Goal: Task Accomplishment & Management: Use online tool/utility

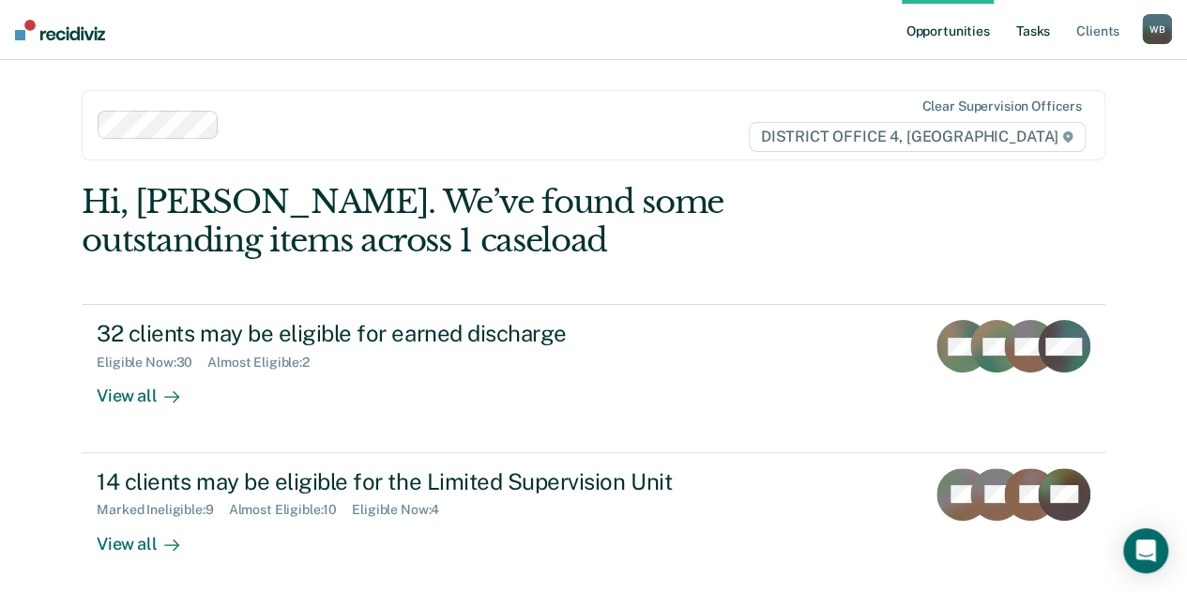
click at [1034, 26] on link "Tasks" at bounding box center [1032, 30] width 41 height 60
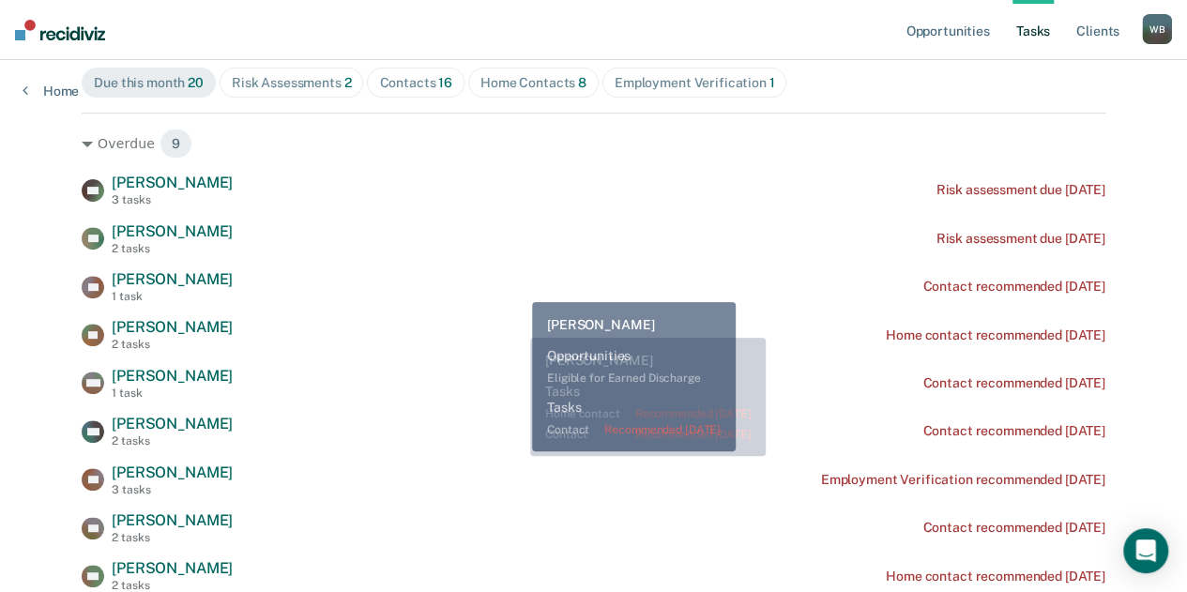
scroll to position [181, 0]
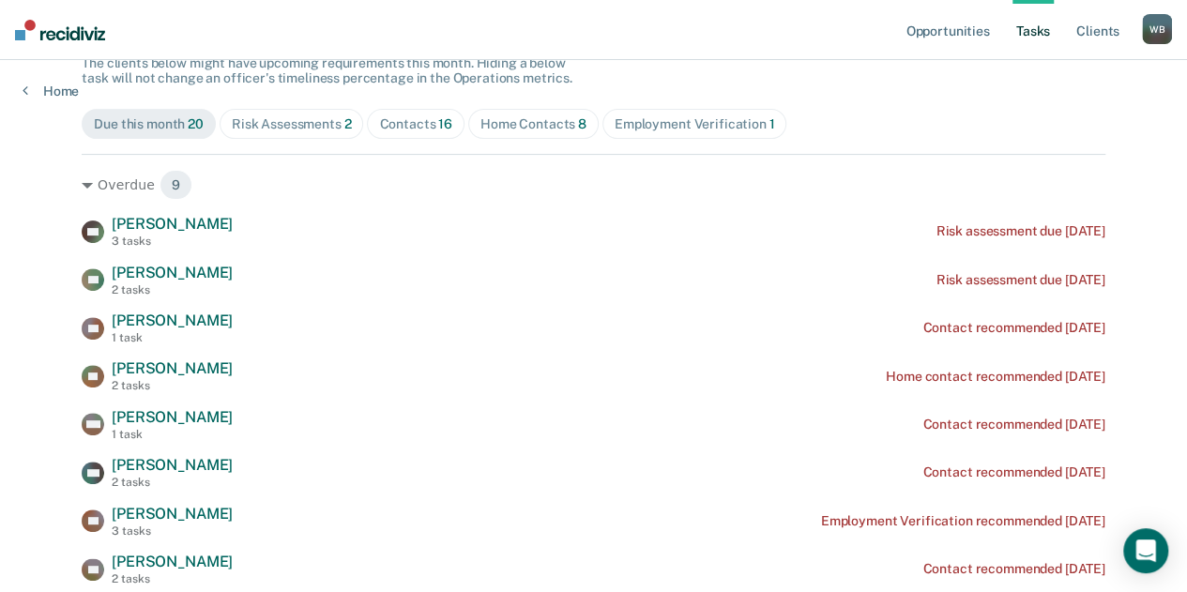
click at [421, 118] on div "Contacts 16" at bounding box center [415, 124] width 73 height 16
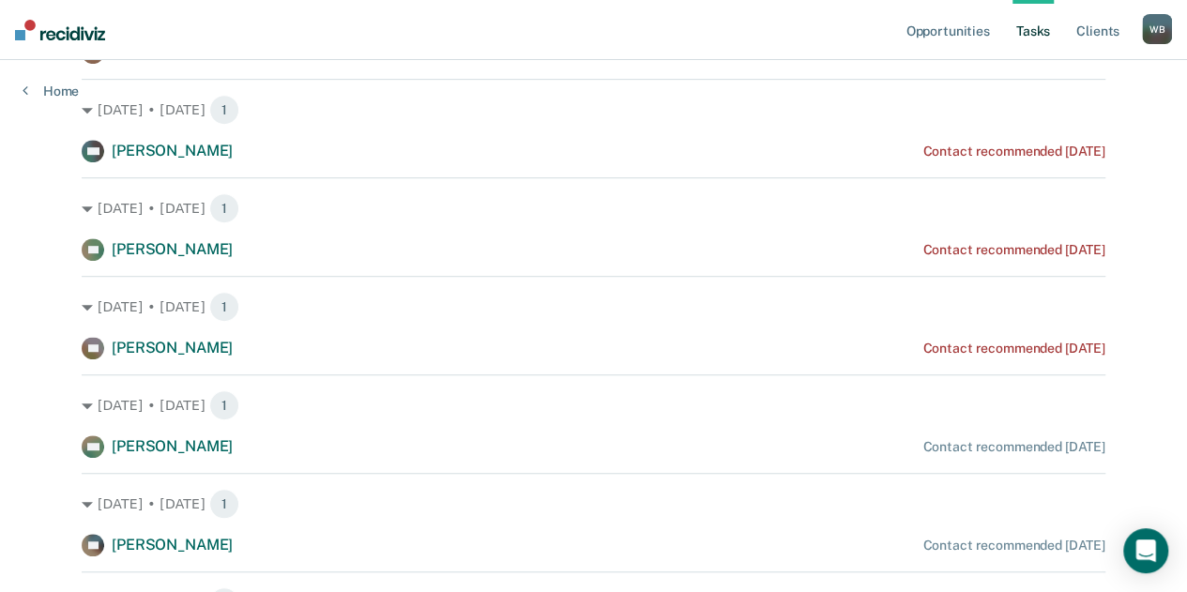
scroll to position [454, 0]
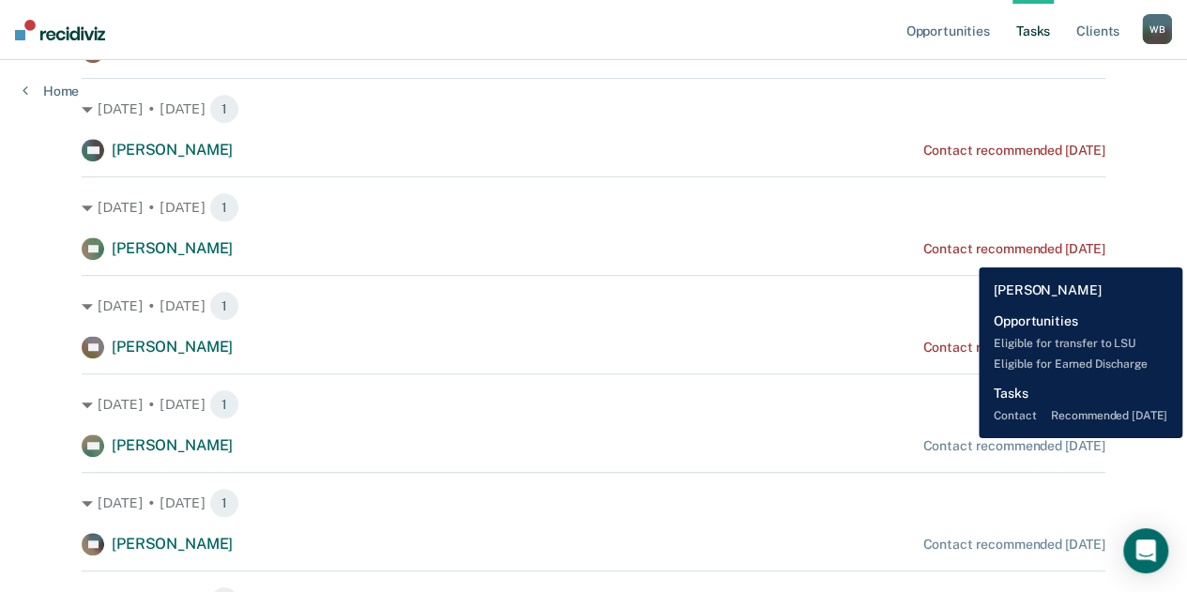
click at [965, 438] on div "Contact recommended [DATE]" at bounding box center [1013, 446] width 182 height 16
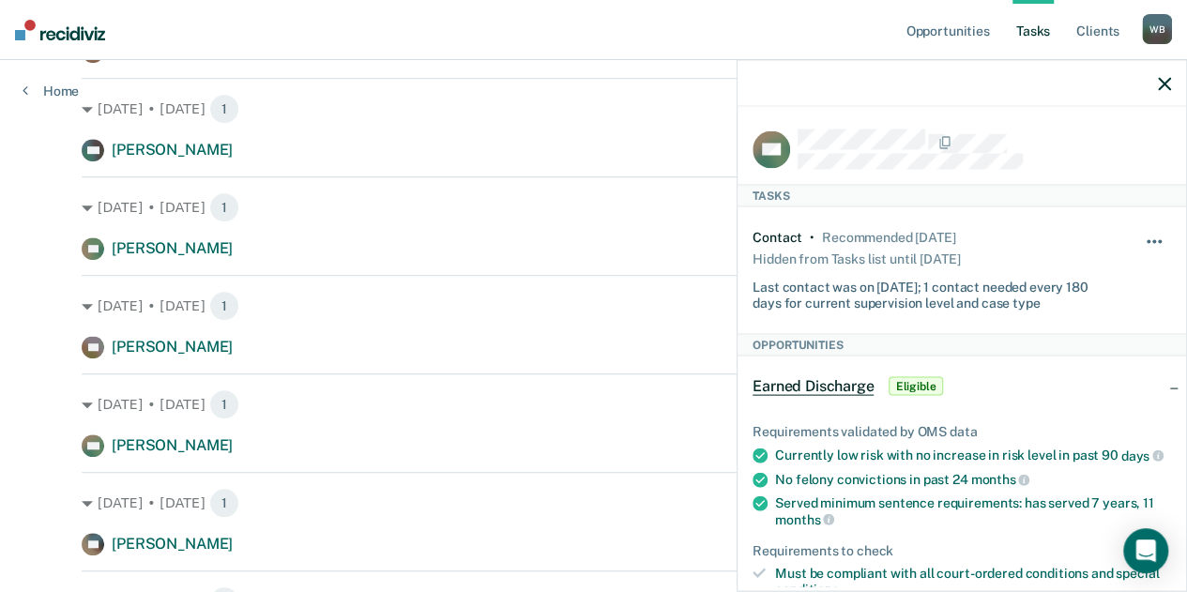
click at [1150, 241] on button "button" at bounding box center [1155, 251] width 32 height 30
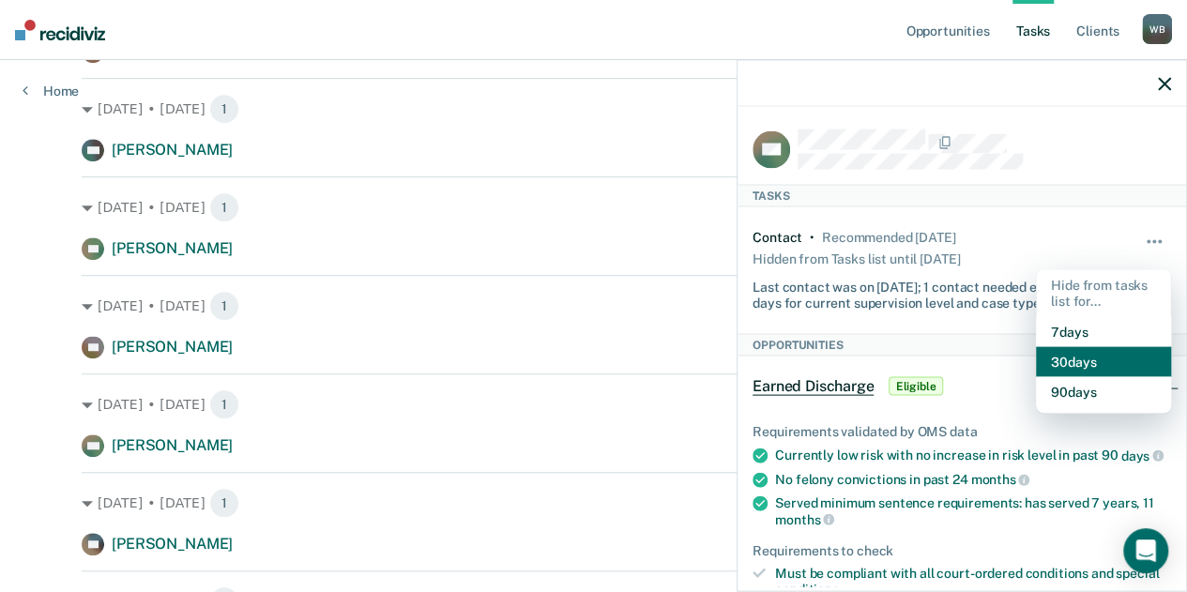
click at [1107, 363] on button "30 days" at bounding box center [1103, 361] width 135 height 30
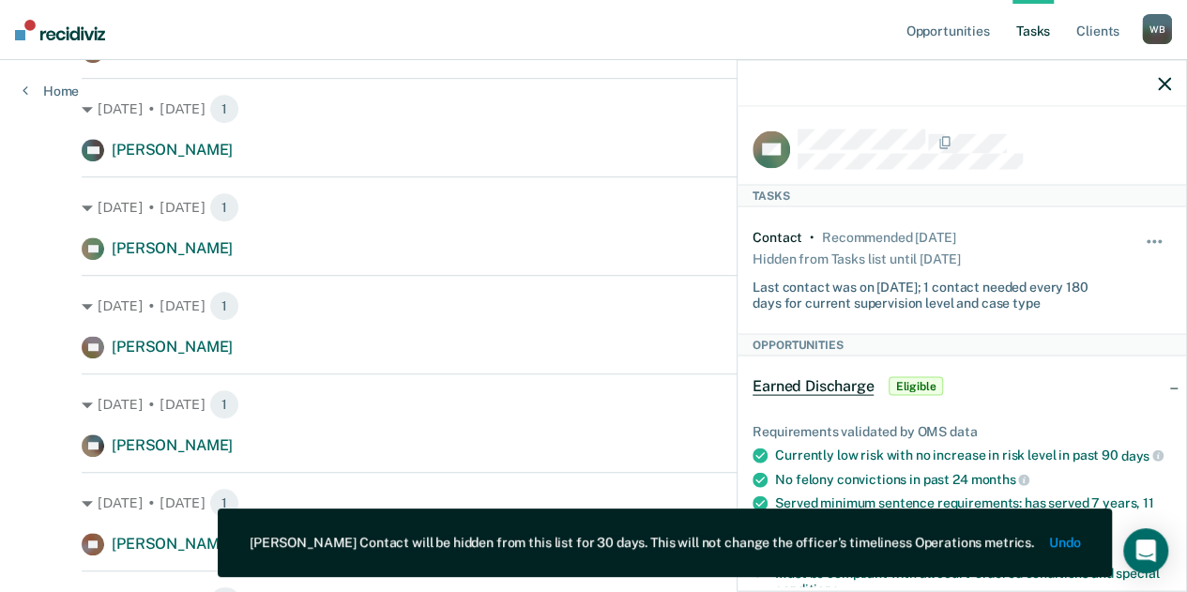
click at [1176, 92] on div at bounding box center [961, 83] width 448 height 47
click at [1165, 85] on icon "button" at bounding box center [1164, 83] width 13 height 13
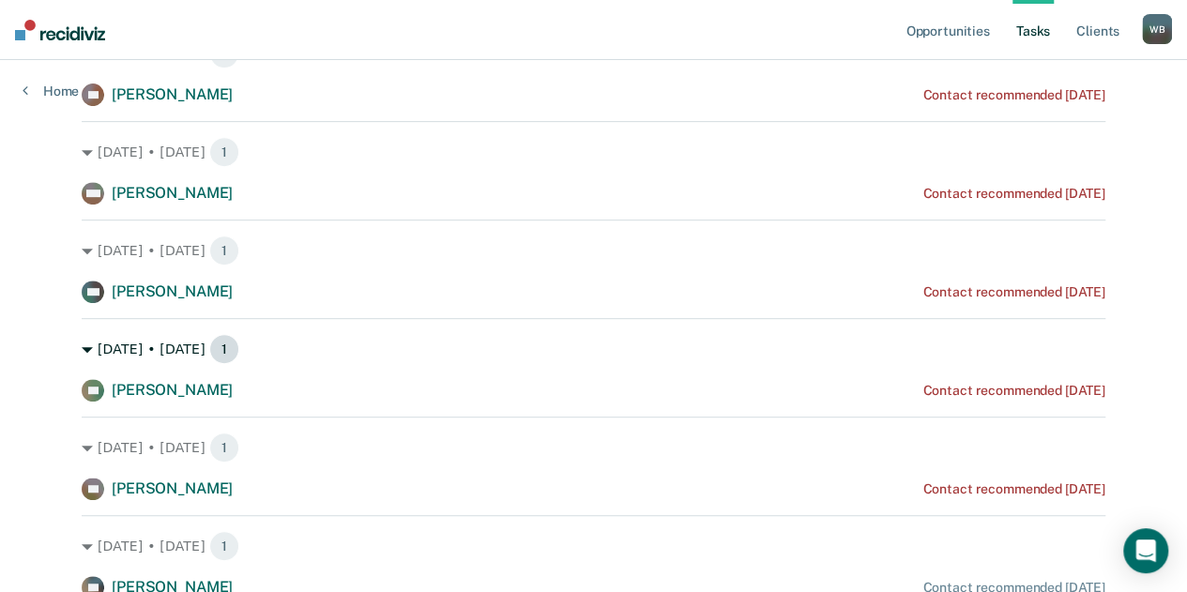
scroll to position [0, 0]
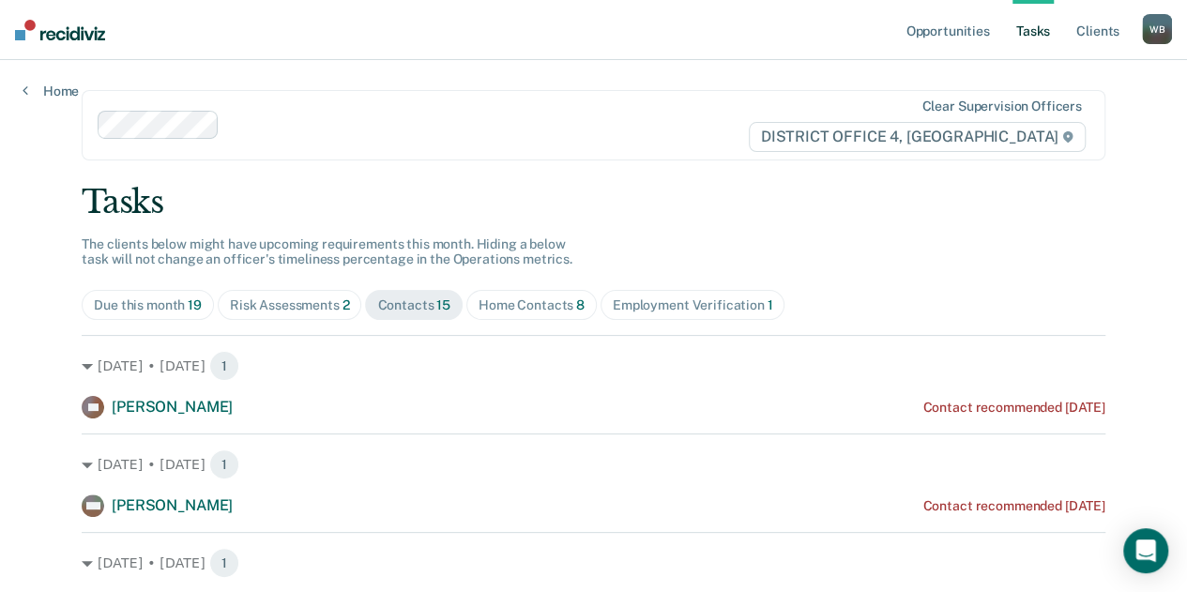
click at [505, 290] on span "Home Contacts 8" at bounding box center [531, 305] width 130 height 30
click at [265, 312] on span "Risk Assessments 2" at bounding box center [290, 305] width 144 height 30
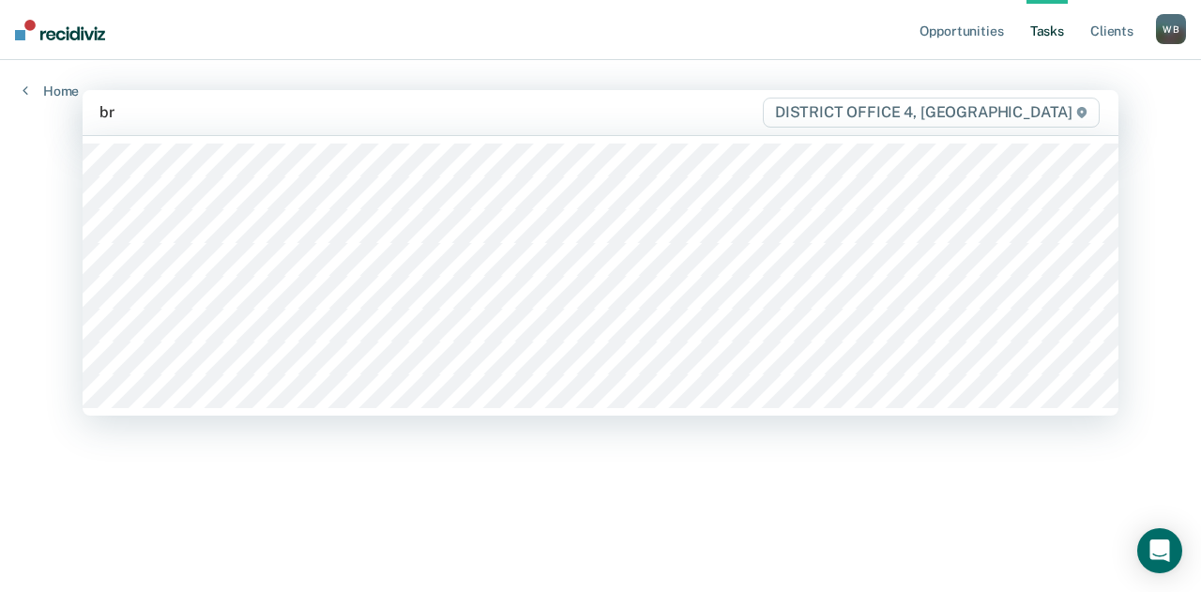
type input "b"
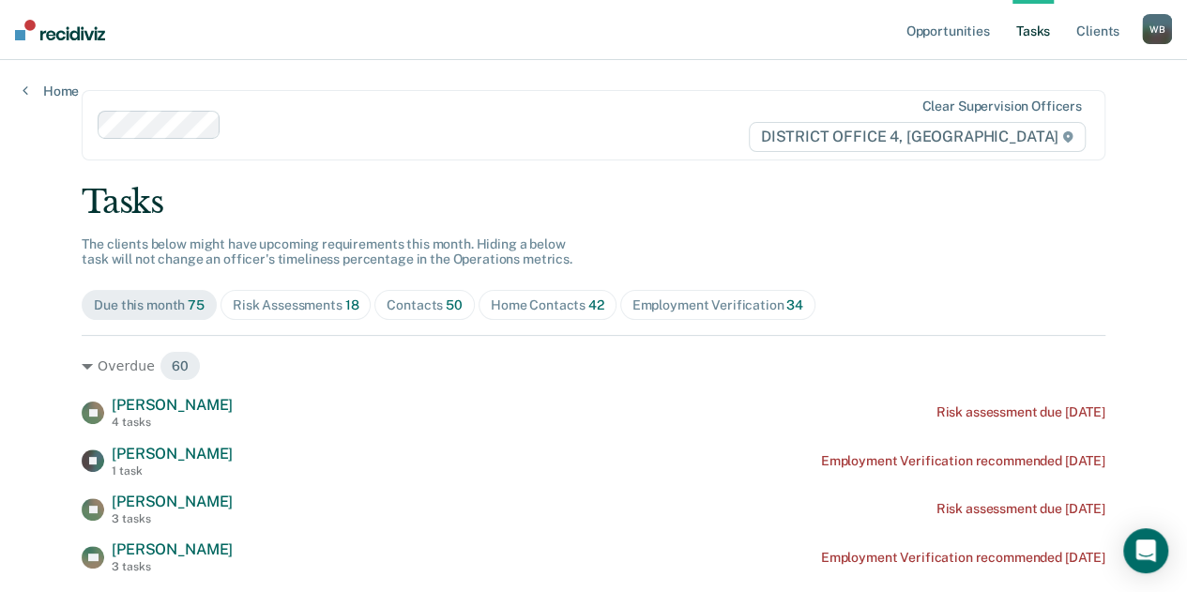
click at [561, 303] on div "Home Contacts 42" at bounding box center [548, 305] width 114 height 16
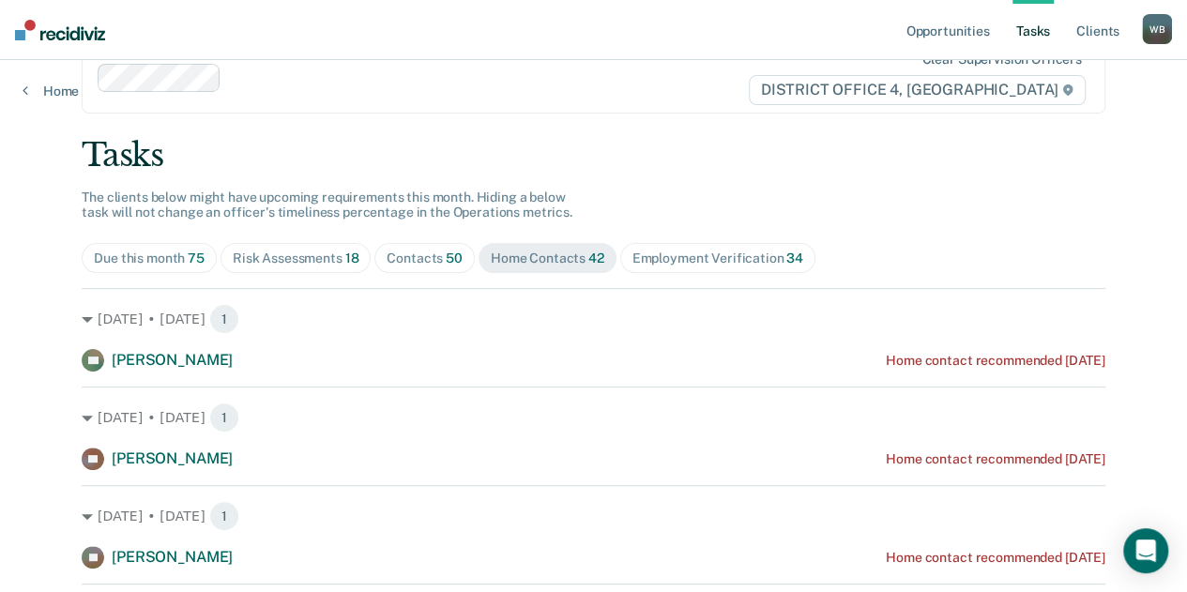
scroll to position [15, 0]
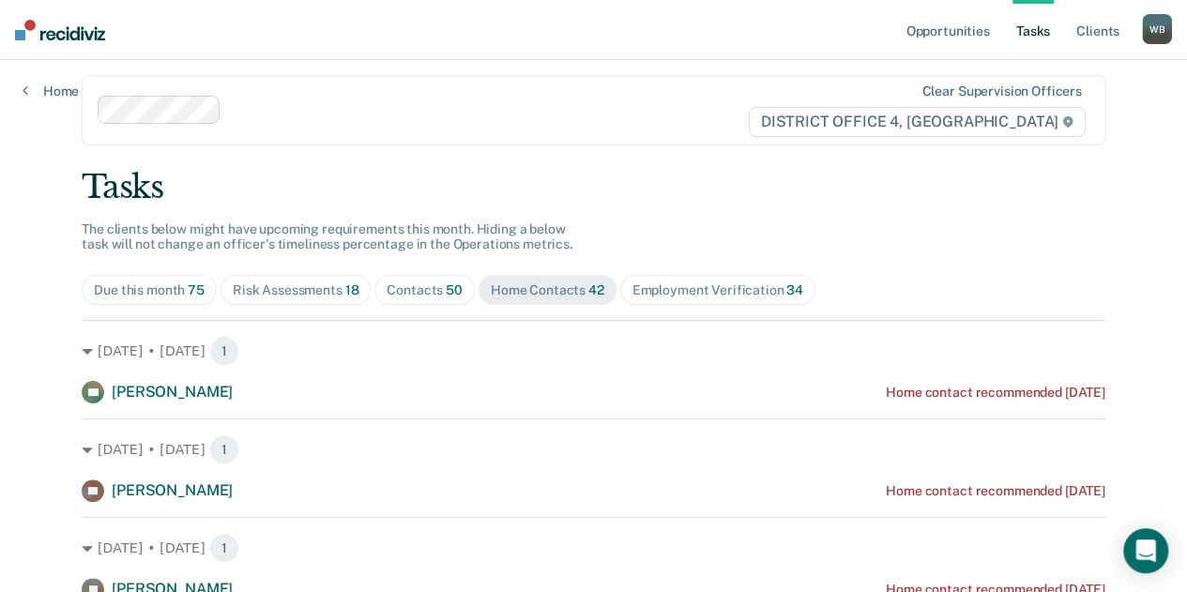
click at [400, 279] on span "Contacts 50" at bounding box center [424, 290] width 100 height 30
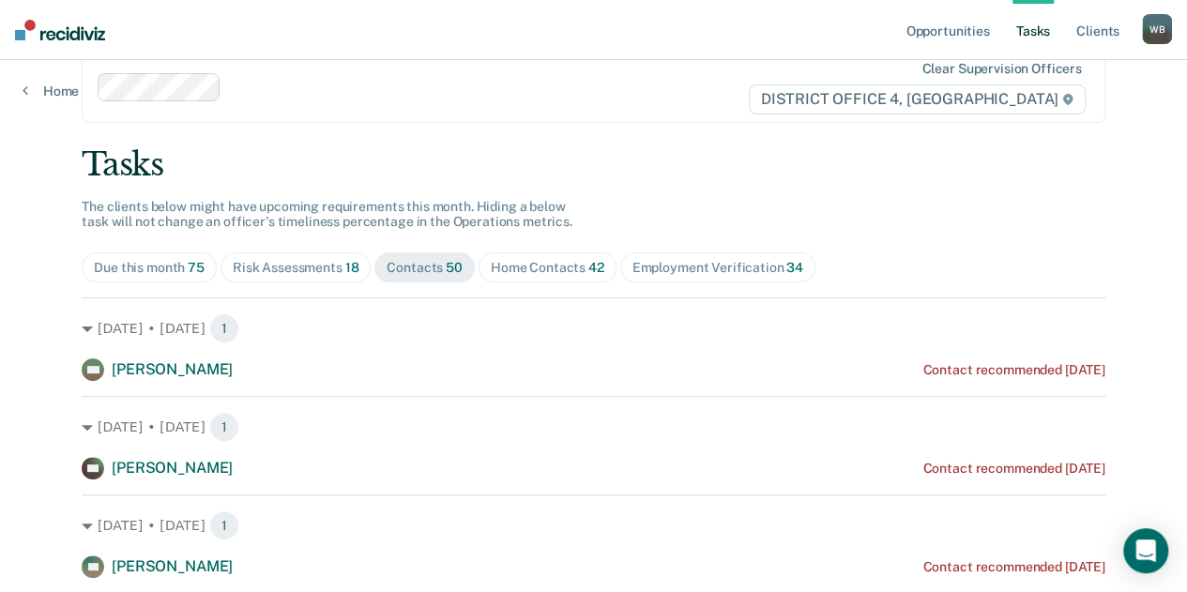
scroll to position [47, 0]
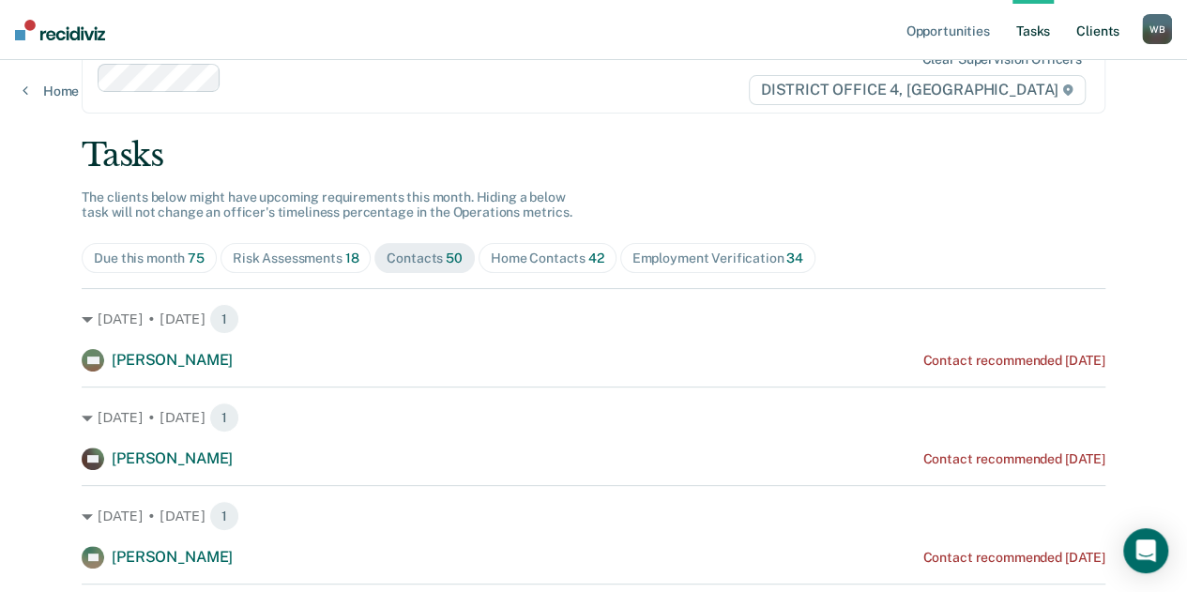
click at [1082, 33] on link "Client s" at bounding box center [1097, 30] width 51 height 60
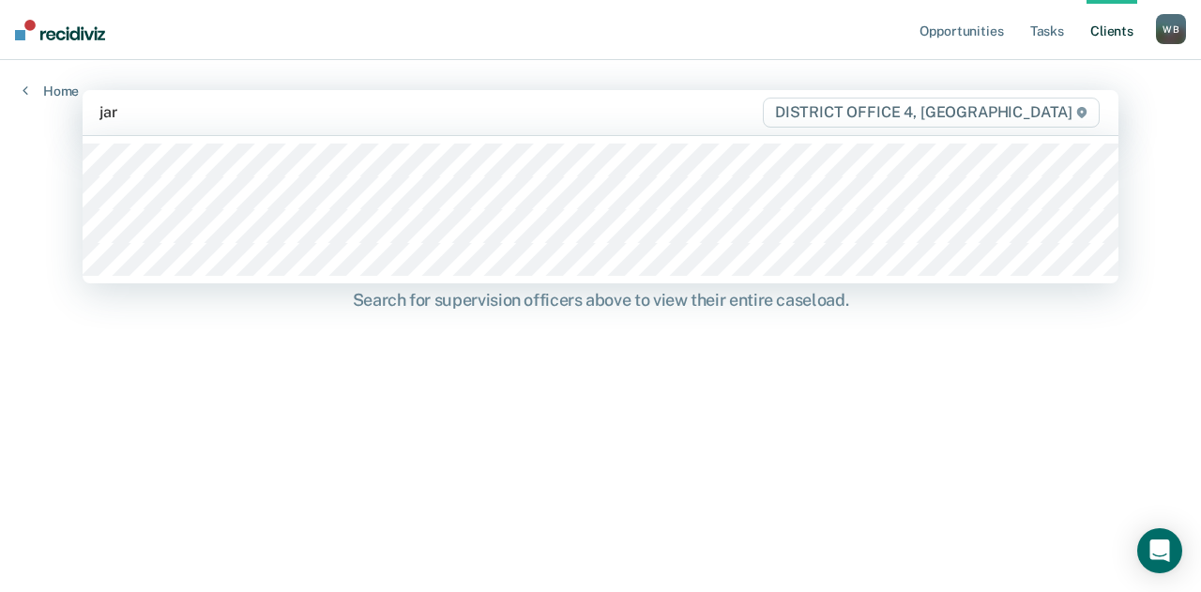
type input "jare"
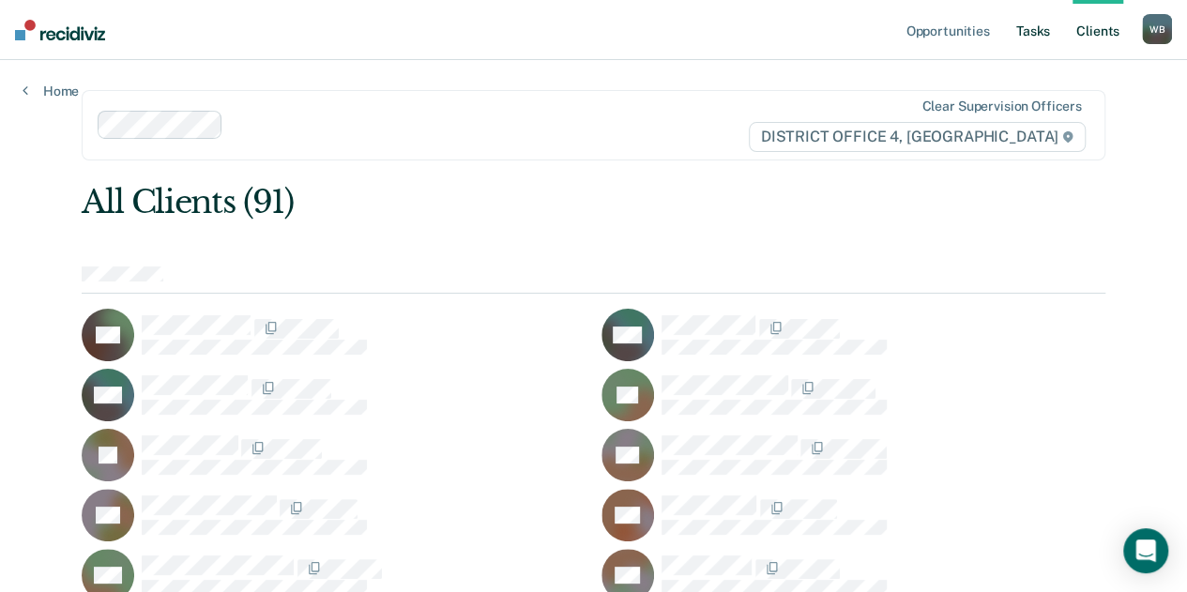
click at [1027, 29] on link "Tasks" at bounding box center [1032, 30] width 41 height 60
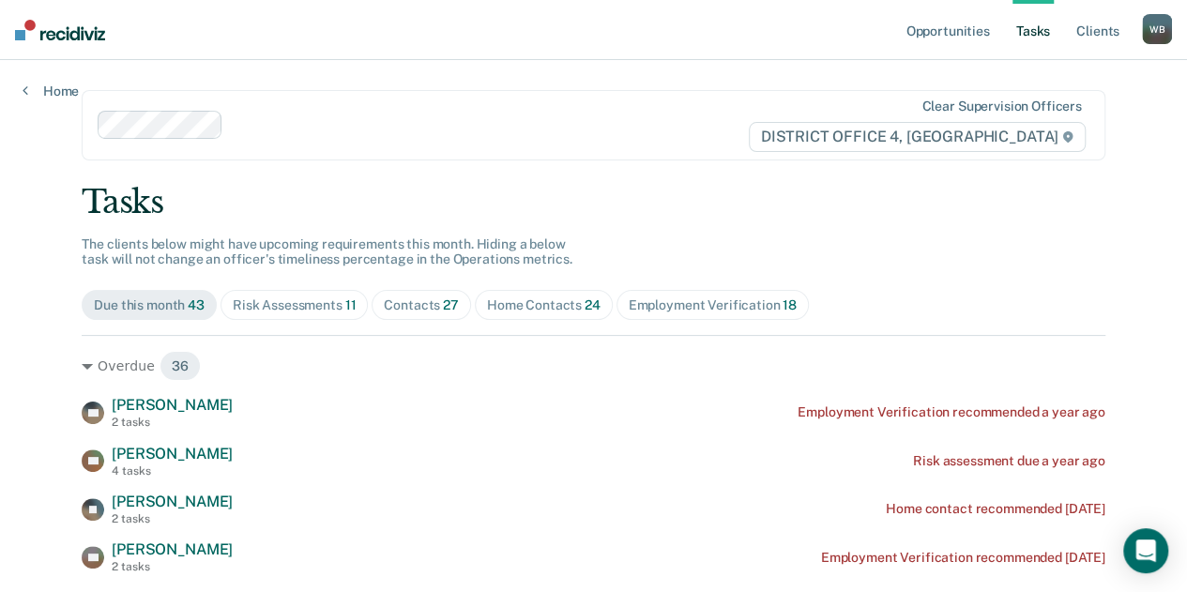
click at [512, 297] on div "Home Contacts 24" at bounding box center [544, 305] width 114 height 16
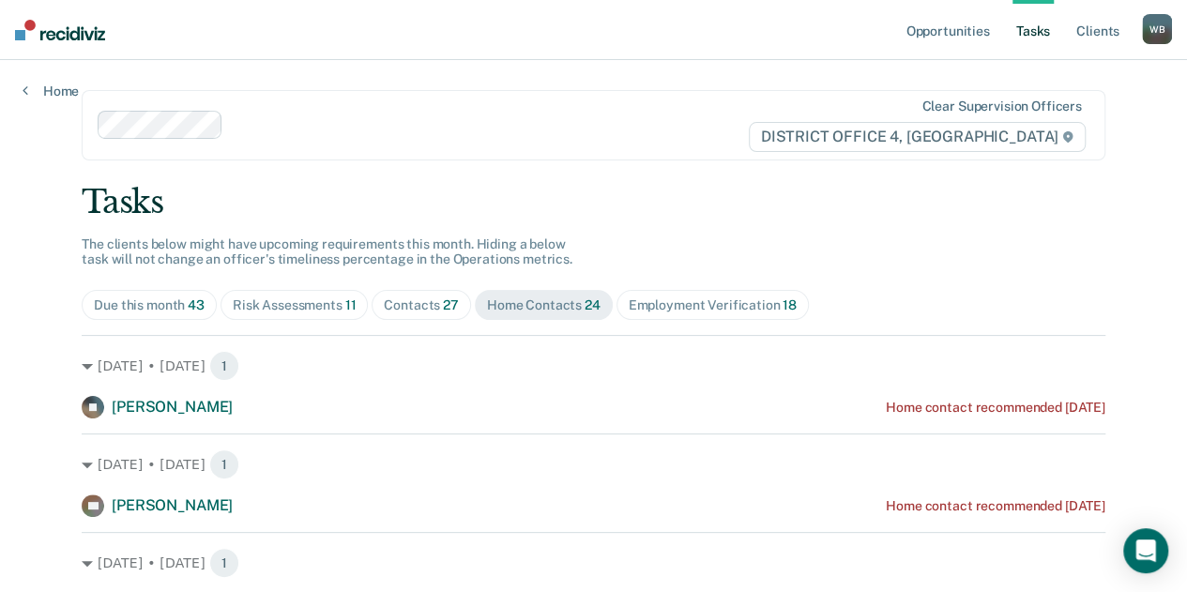
click at [400, 301] on div "Contacts 27" at bounding box center [421, 305] width 75 height 16
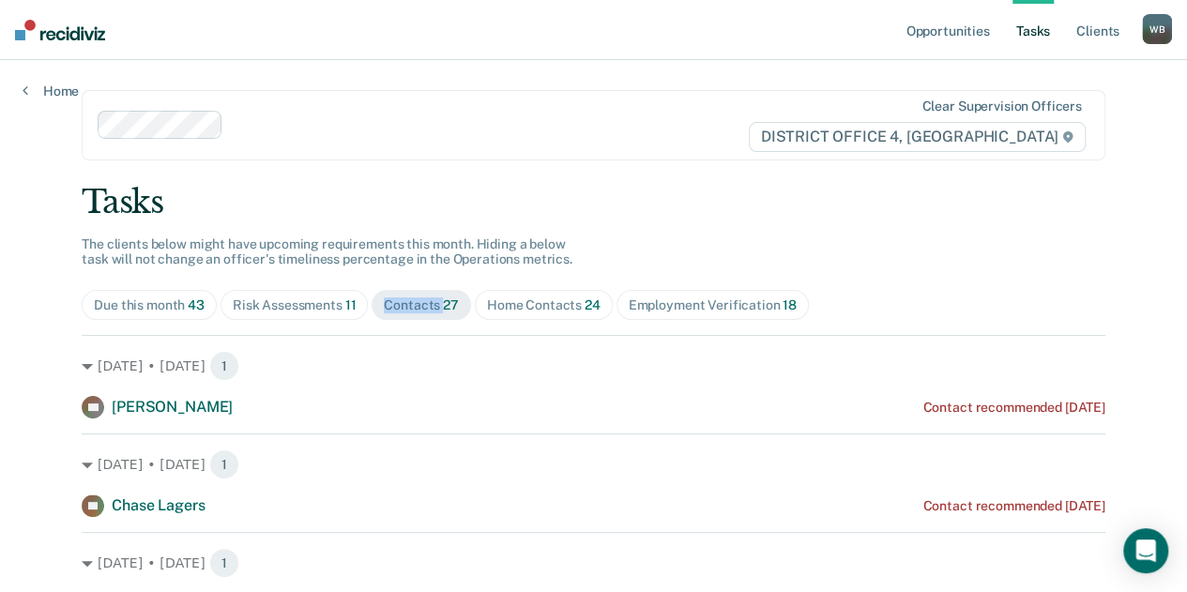
click at [400, 301] on div "Contacts 27" at bounding box center [421, 305] width 75 height 16
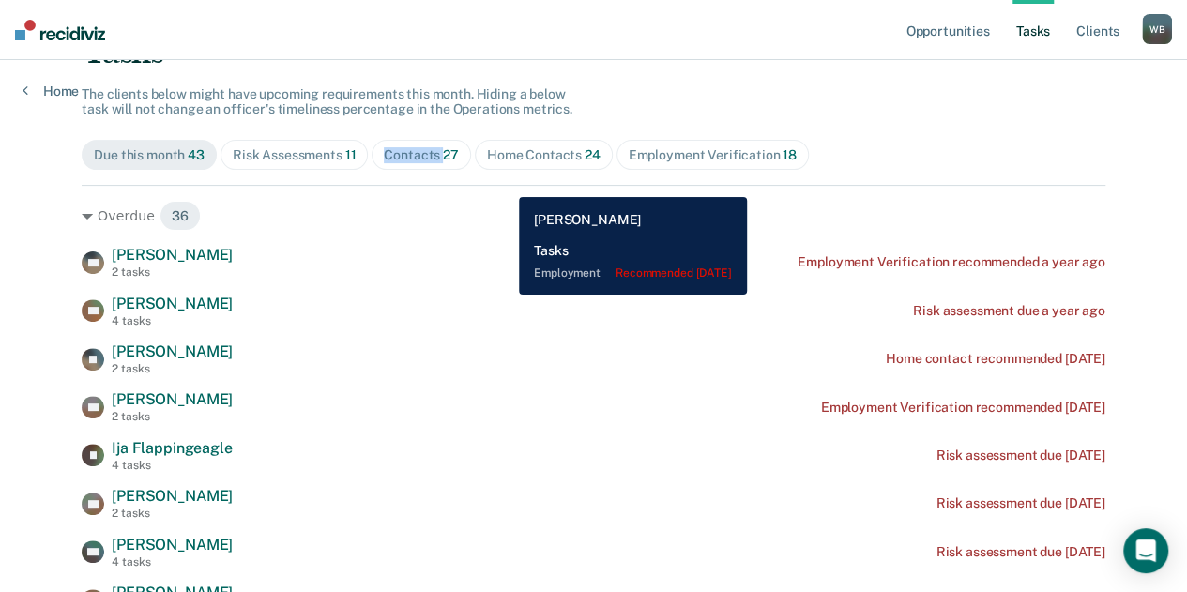
scroll to position [91, 0]
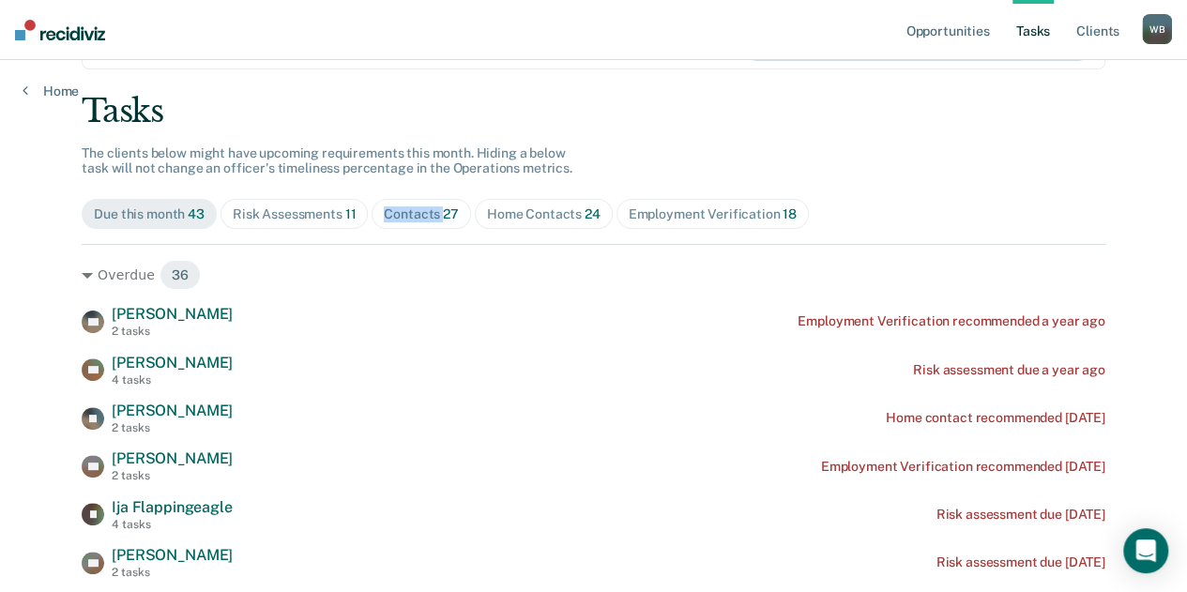
click at [418, 220] on div "Contacts 27" at bounding box center [421, 214] width 75 height 16
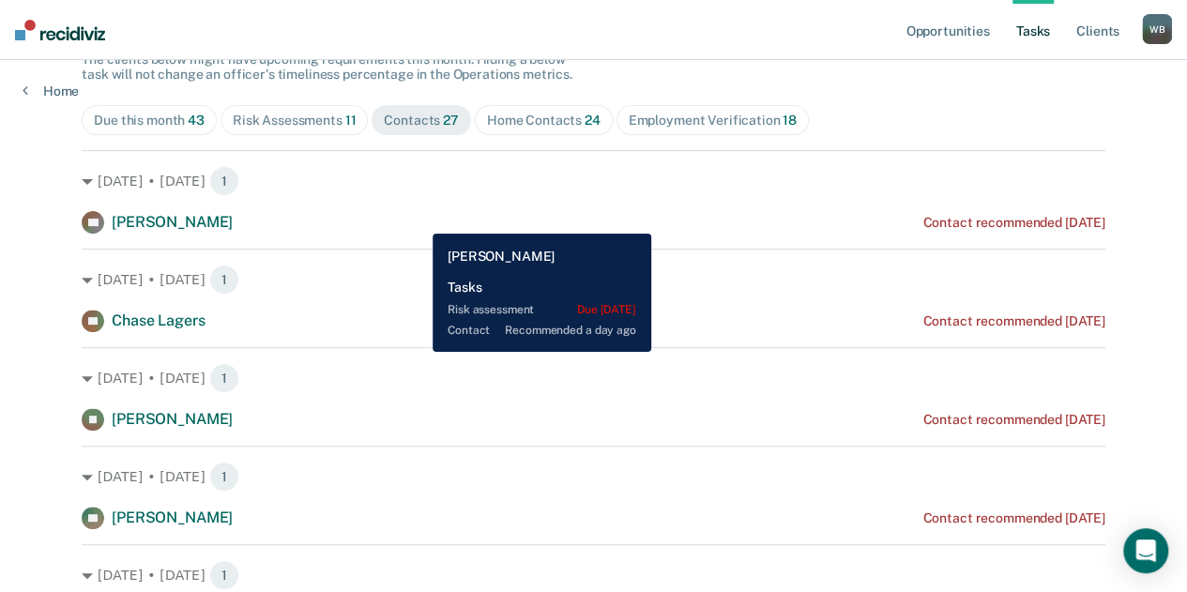
scroll to position [0, 0]
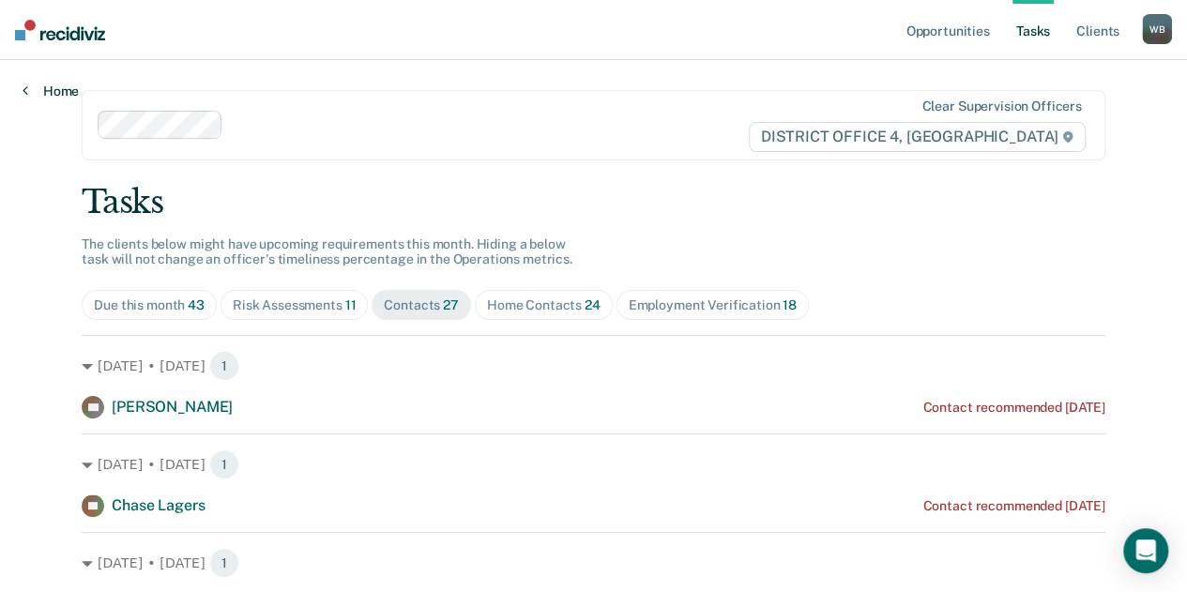
click at [64, 89] on link "Home" at bounding box center [51, 91] width 56 height 17
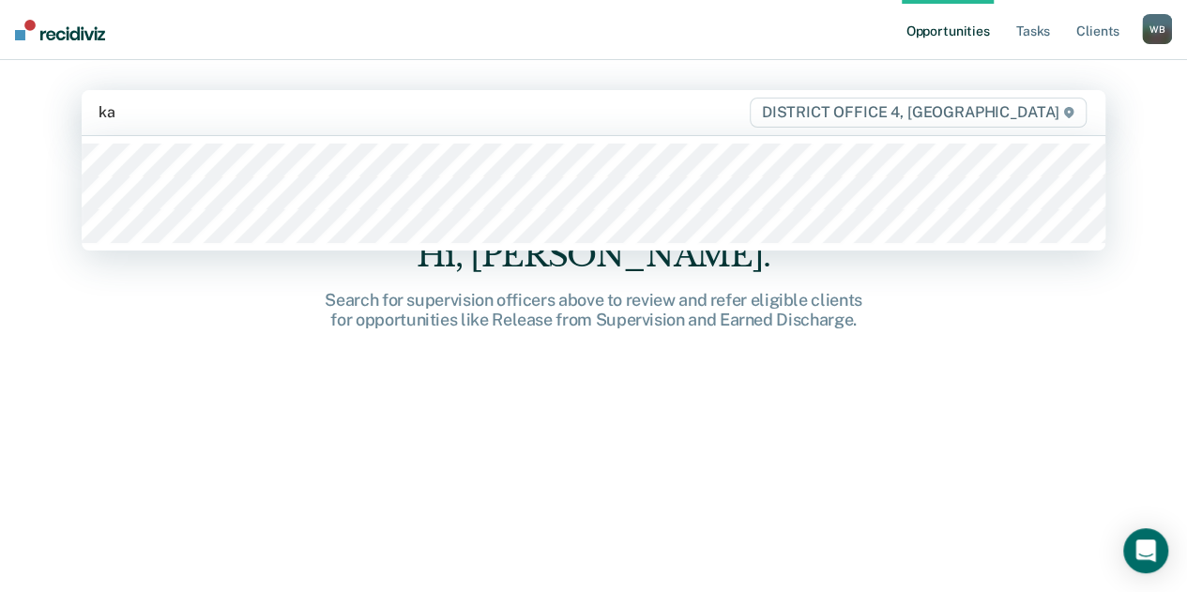
type input "kal"
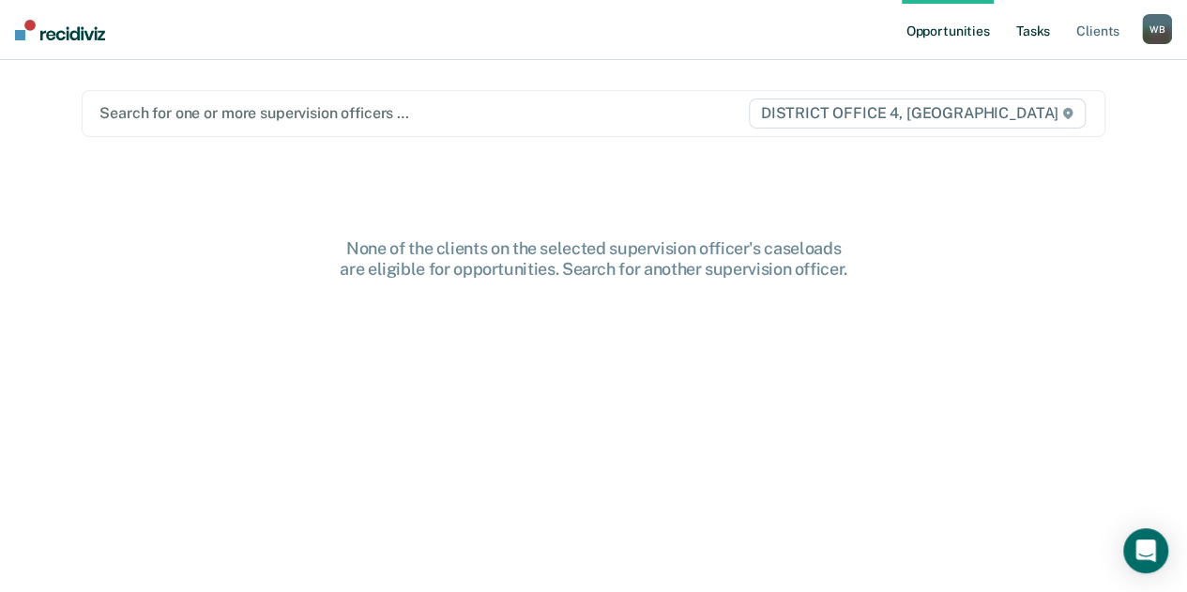
click at [1043, 42] on link "Tasks" at bounding box center [1032, 30] width 41 height 60
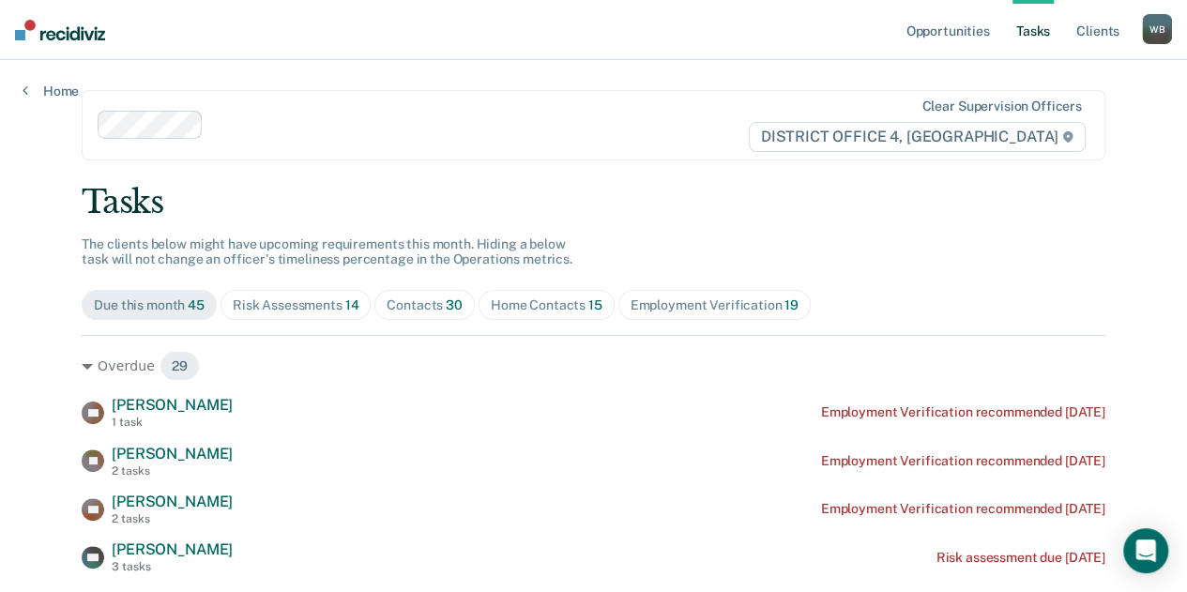
click at [529, 316] on span "Home Contacts 15" at bounding box center [547, 305] width 136 height 30
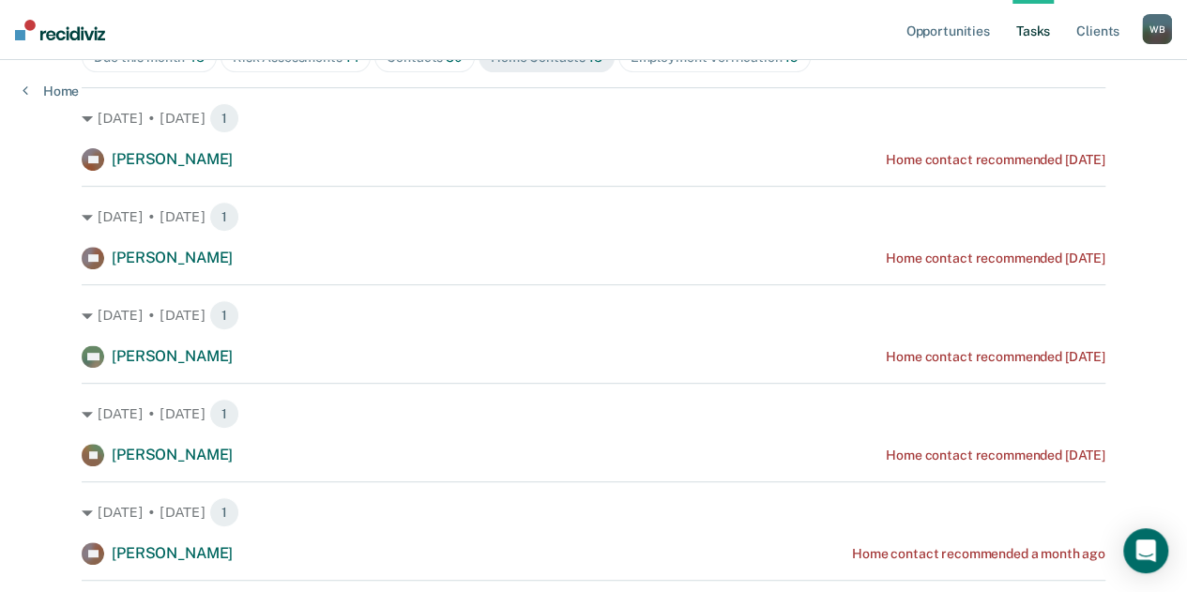
scroll to position [183, 0]
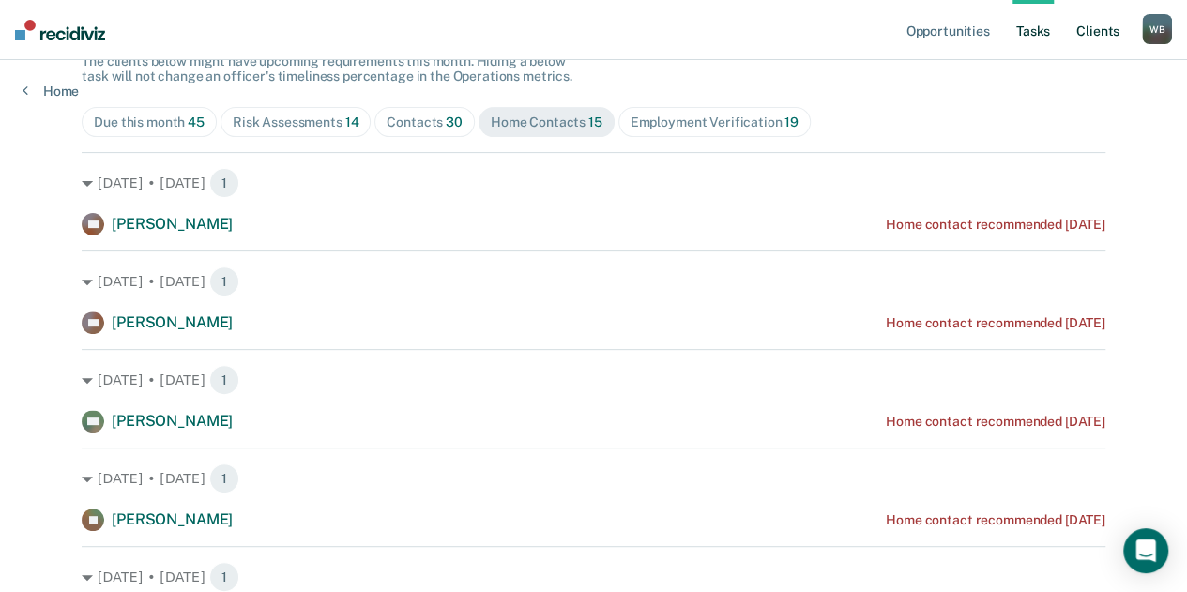
click at [1083, 34] on link "Client s" at bounding box center [1097, 30] width 51 height 60
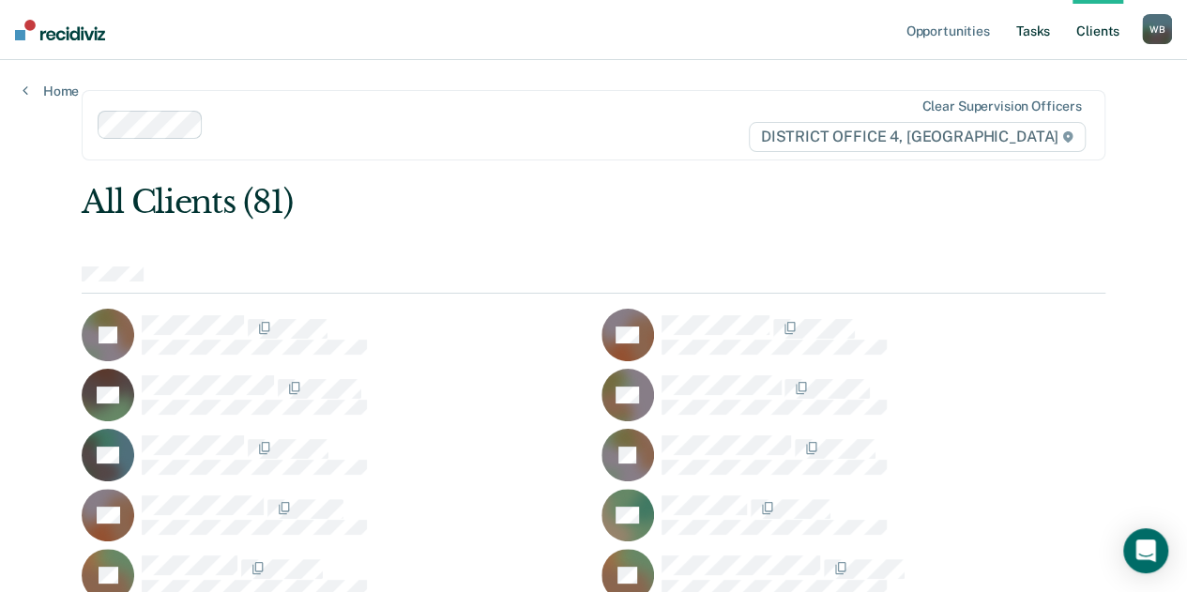
click at [1028, 33] on link "Tasks" at bounding box center [1032, 30] width 41 height 60
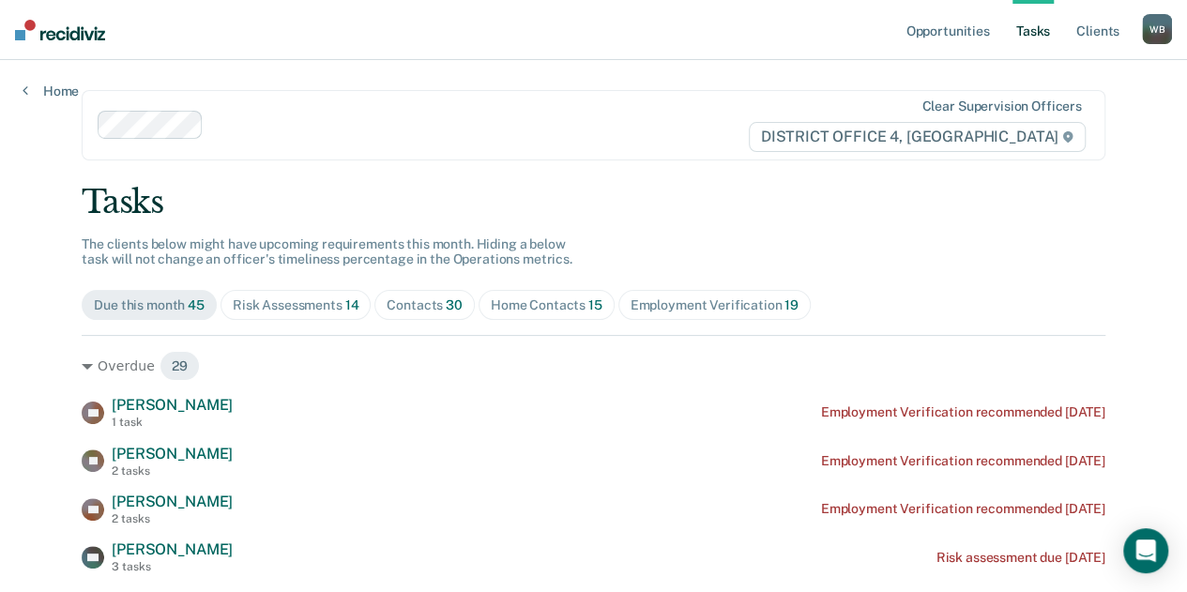
click at [409, 307] on div "Contacts 30" at bounding box center [425, 305] width 76 height 16
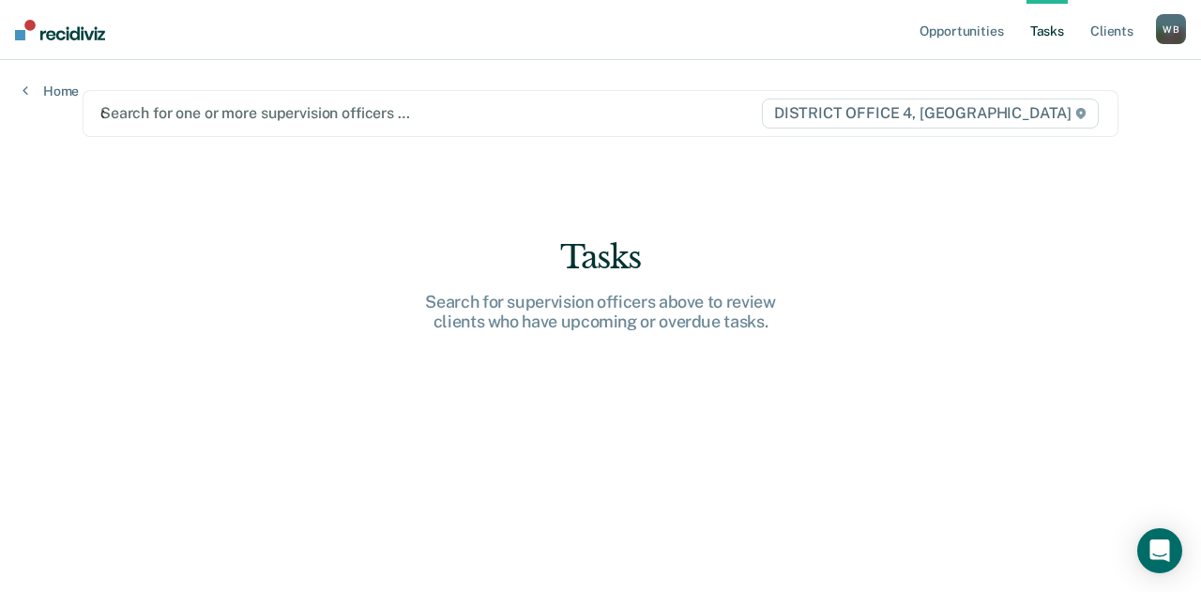
click at [173, 127] on div "Search for one or more supervision officers … c DISTRICT OFFICE 4, [GEOGRAPHIC_…" at bounding box center [601, 113] width 1036 height 47
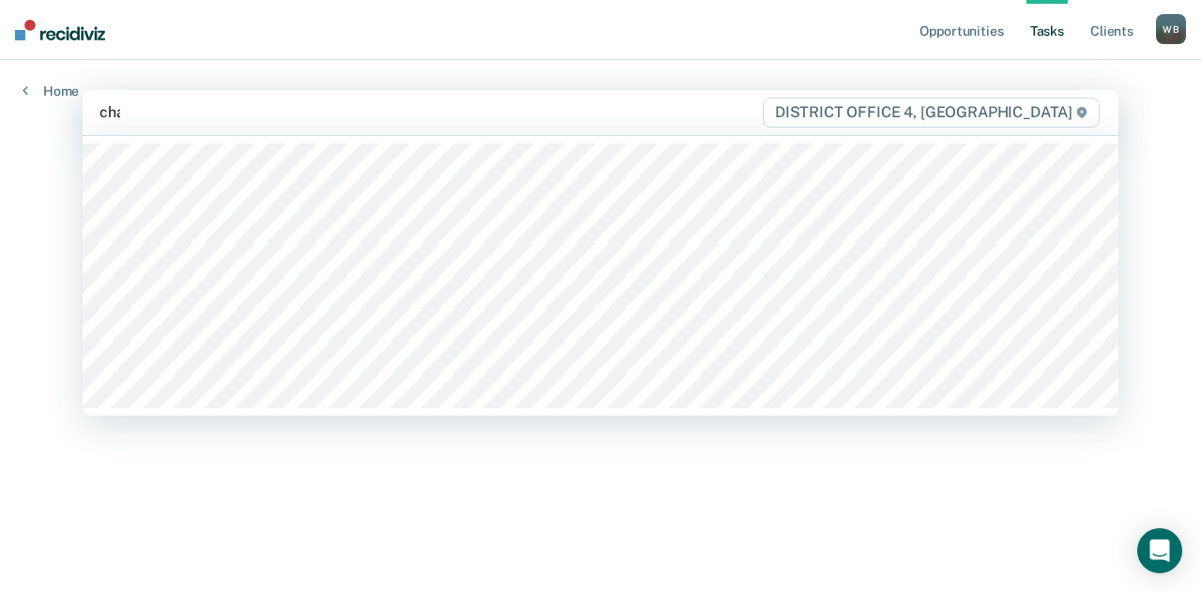
type input "chan"
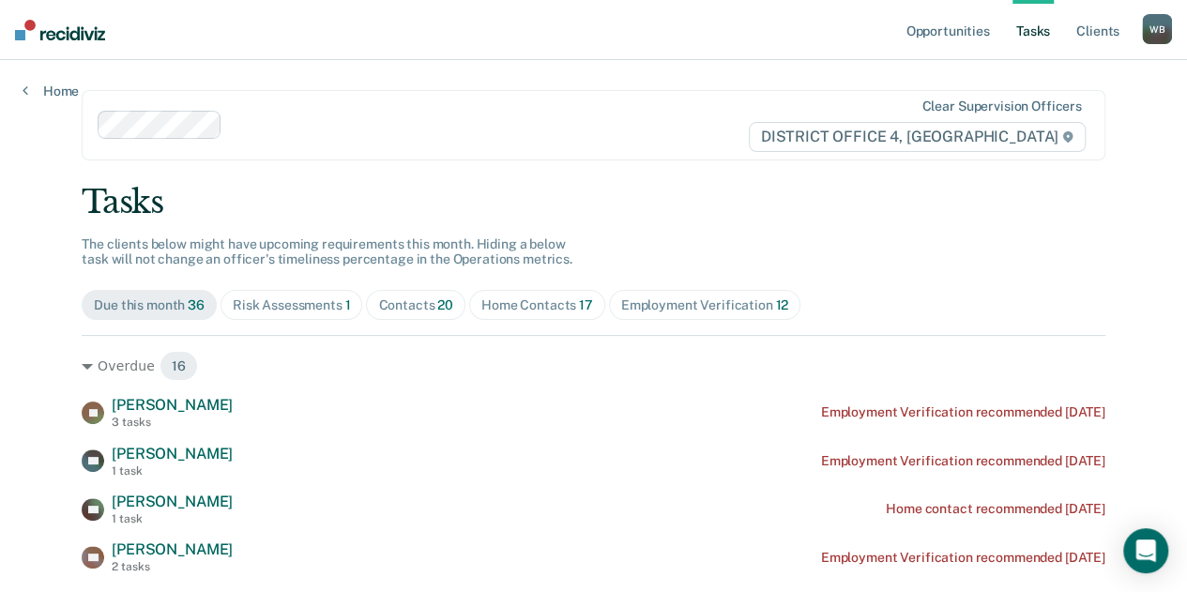
click at [559, 309] on div "Home Contacts 17" at bounding box center [537, 305] width 112 height 16
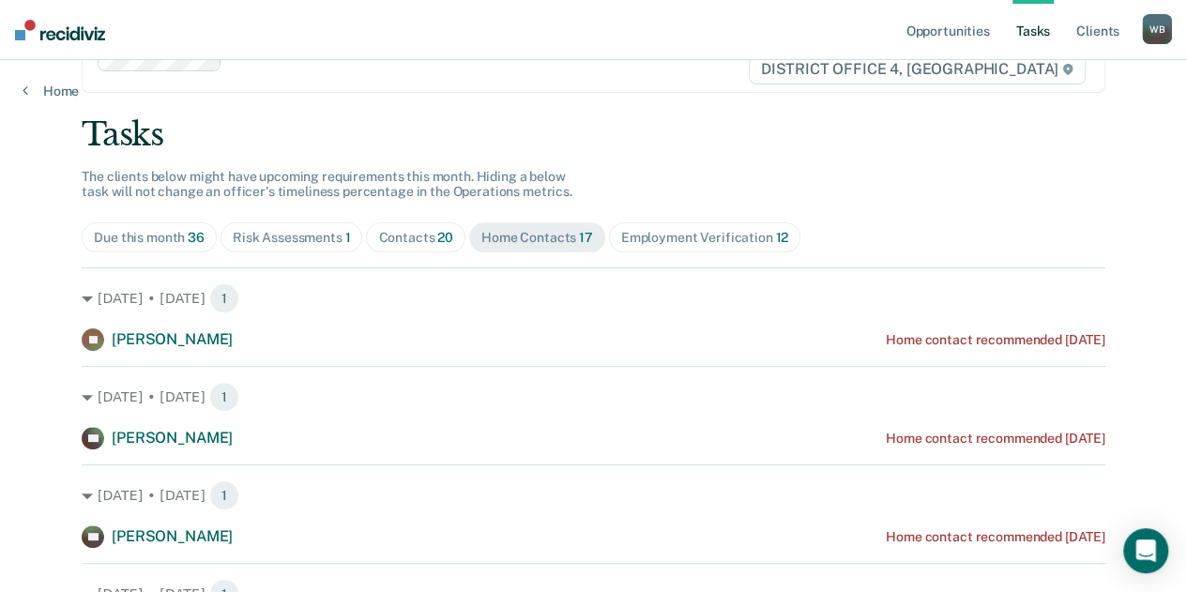
scroll to position [67, 0]
click at [402, 232] on div "Contacts 20" at bounding box center [415, 239] width 75 height 16
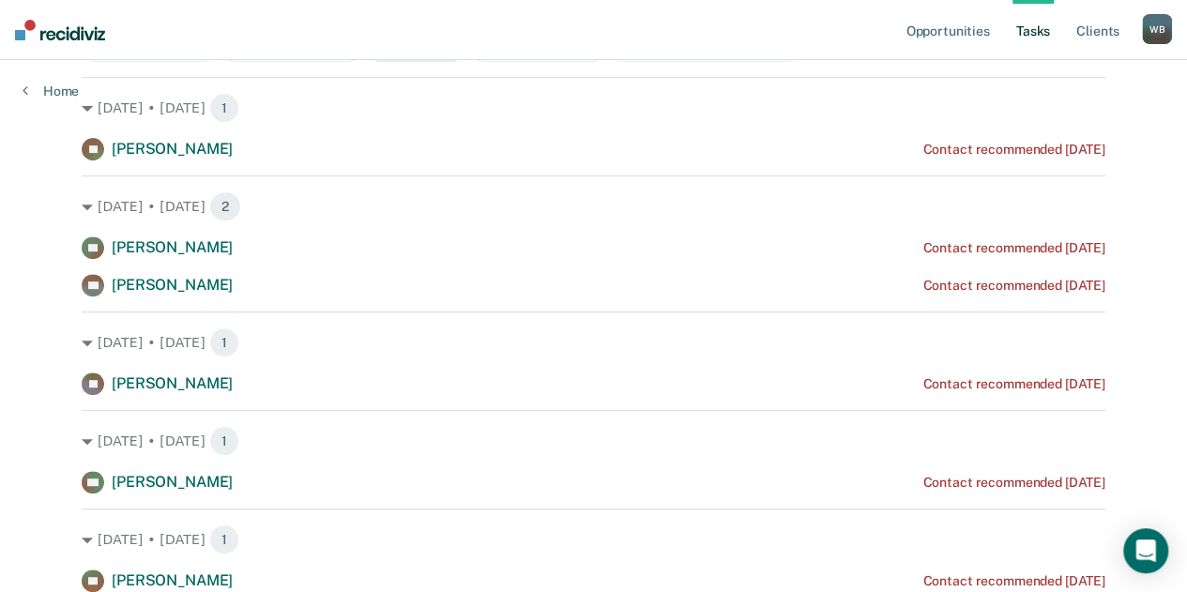
scroll to position [0, 0]
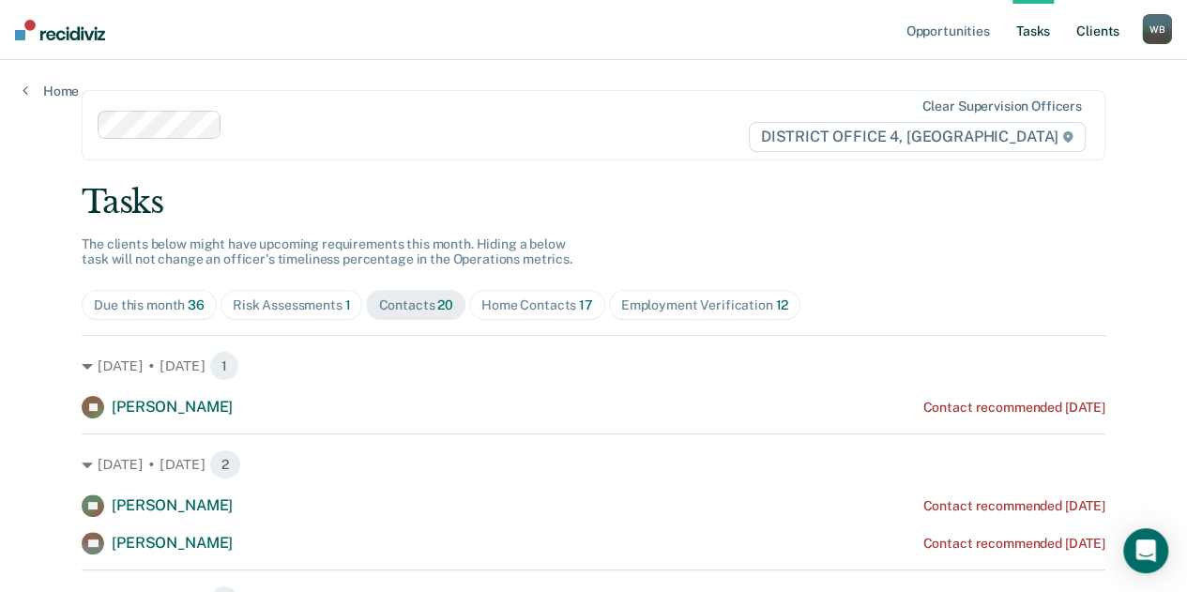
click at [1107, 31] on link "Client s" at bounding box center [1097, 30] width 51 height 60
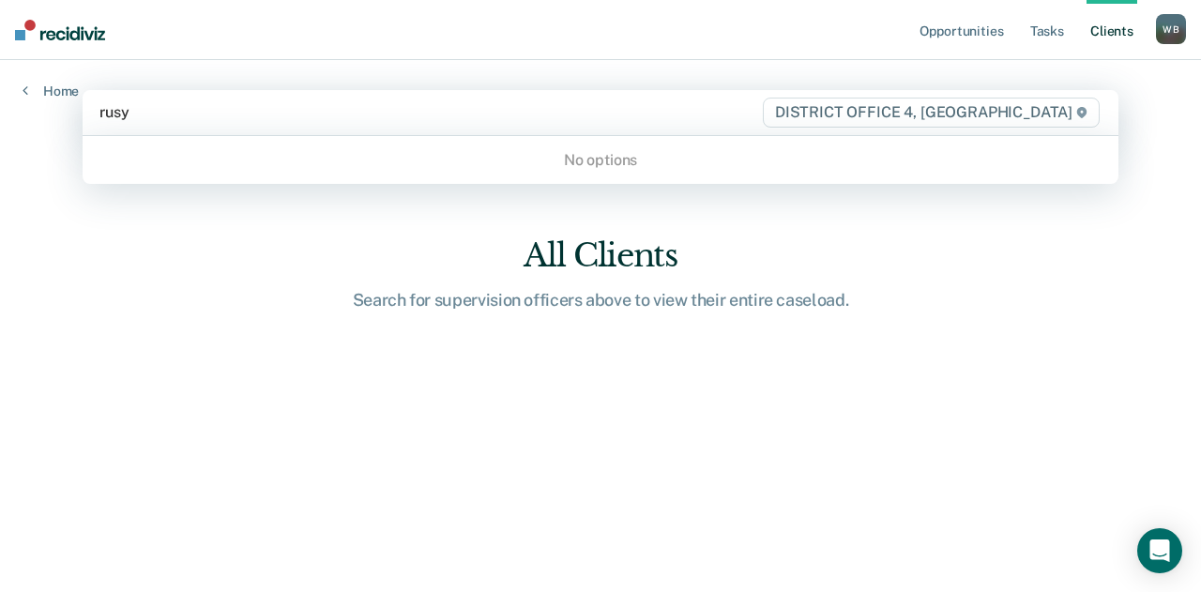
type input "rus"
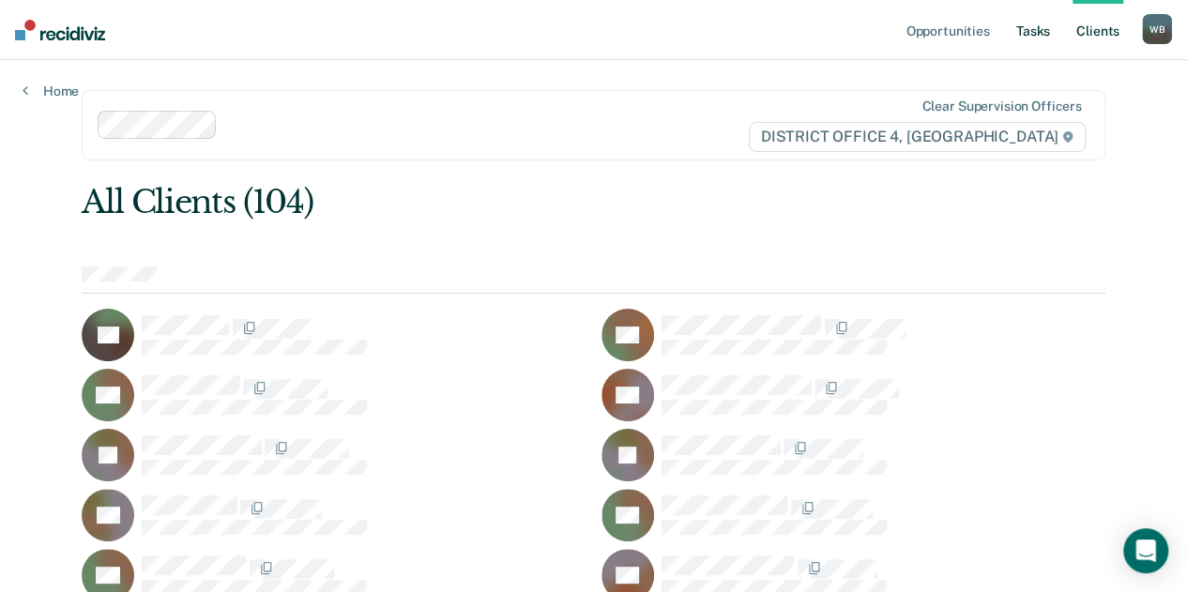
click at [1030, 27] on link "Tasks" at bounding box center [1032, 30] width 41 height 60
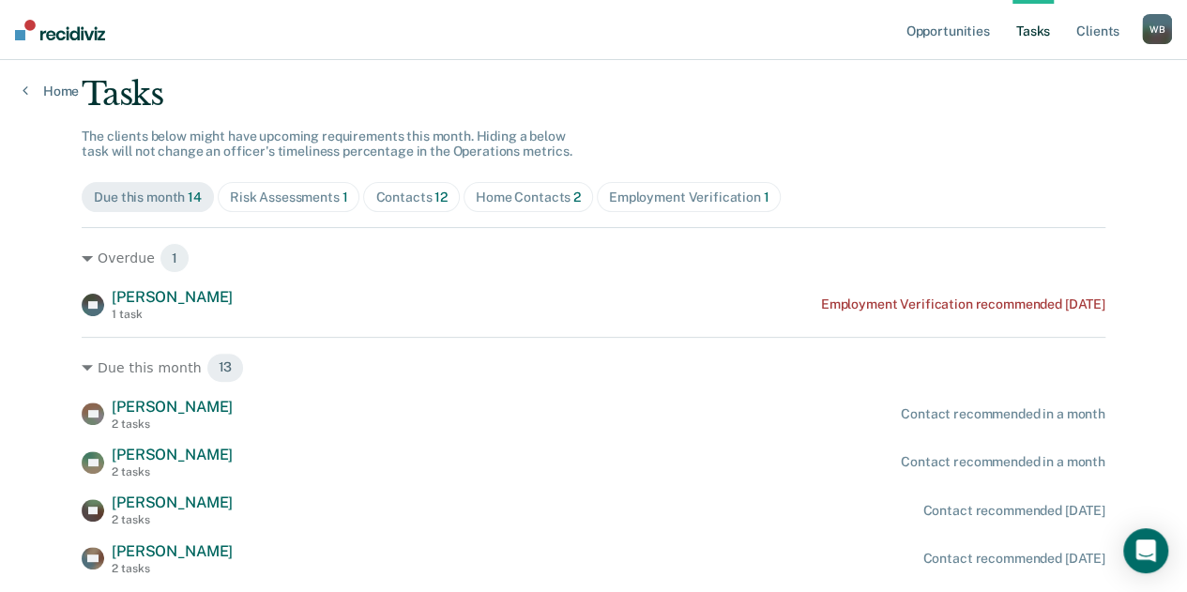
scroll to position [109, 0]
click at [523, 204] on span "Home Contacts 2" at bounding box center [527, 196] width 129 height 30
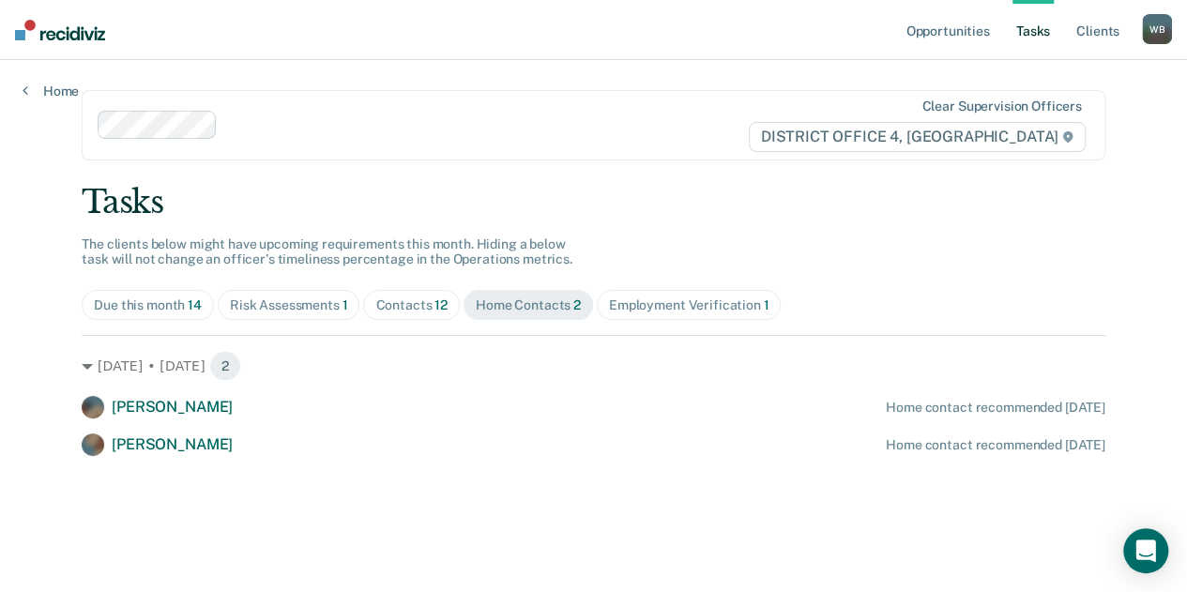
scroll to position [0, 0]
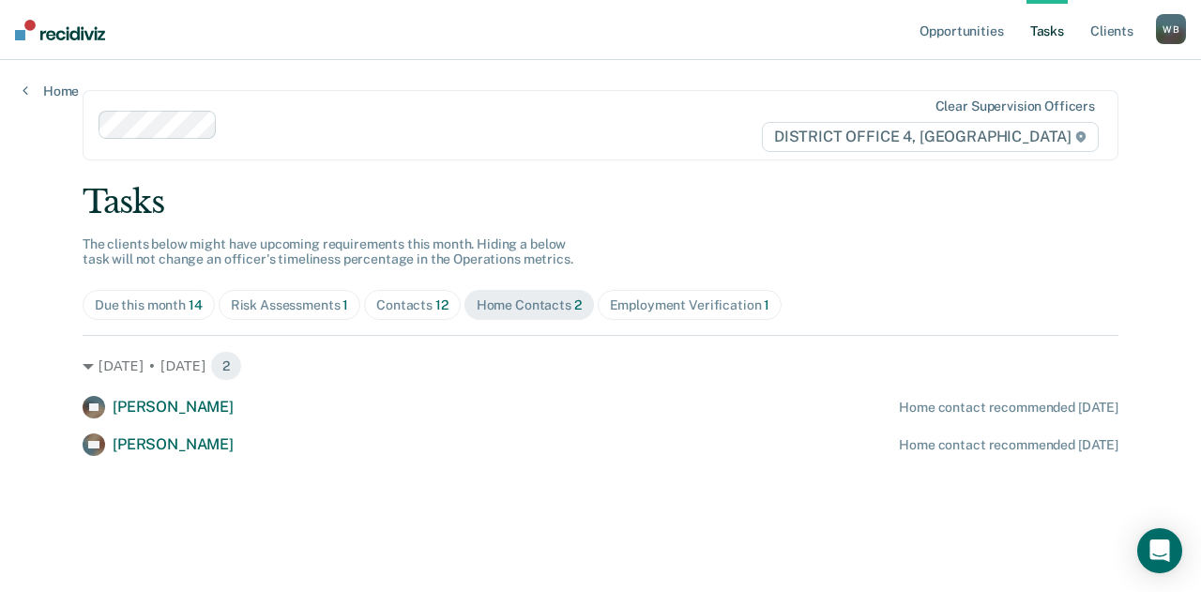
click at [404, 305] on div "Contacts 12" at bounding box center [412, 305] width 72 height 16
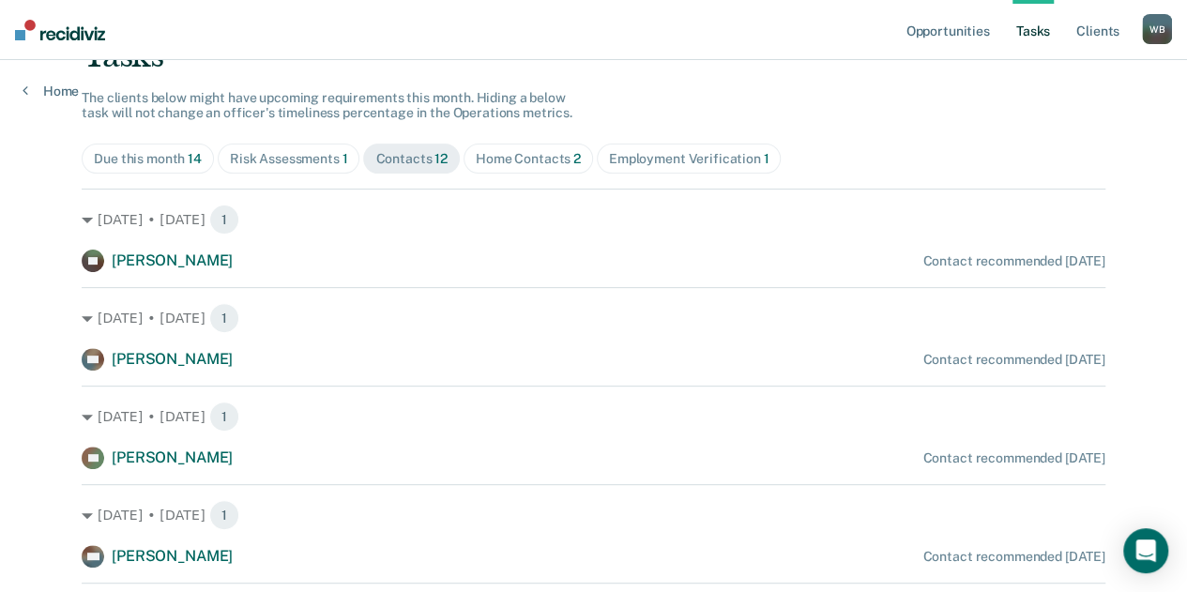
scroll to position [150, 0]
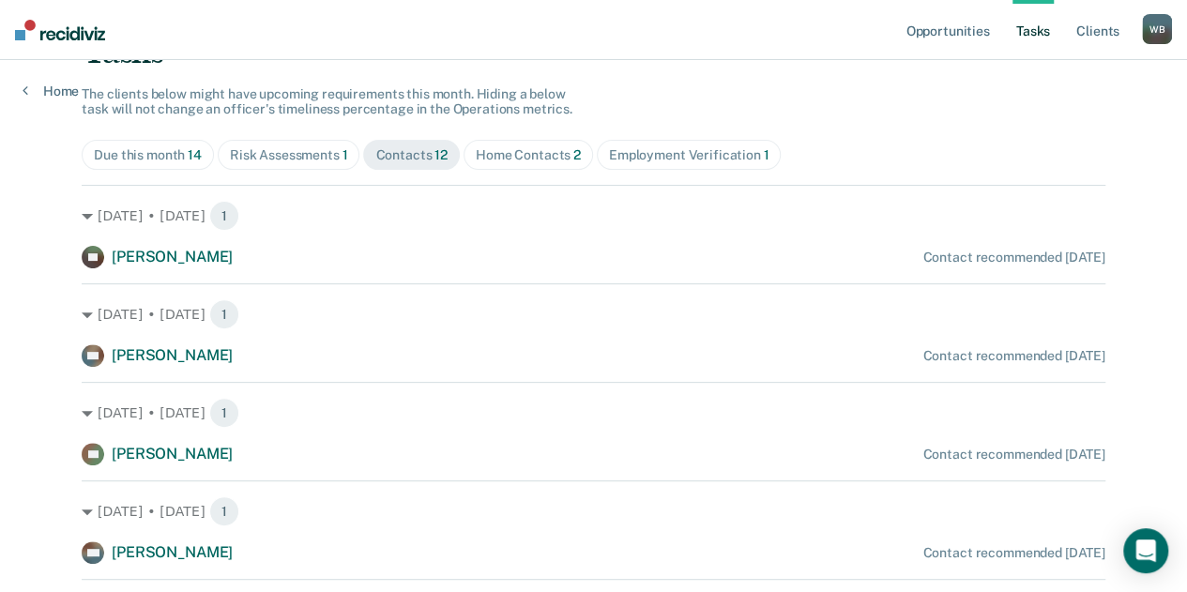
click at [492, 143] on span "Home Contacts 2" at bounding box center [527, 155] width 129 height 30
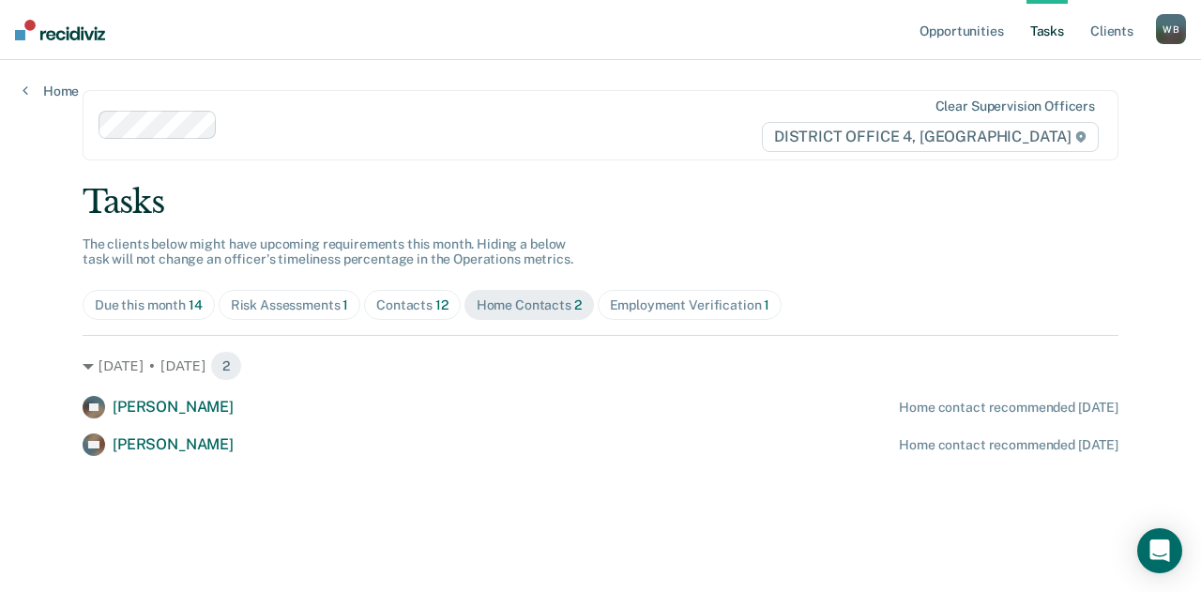
click at [269, 297] on div "Risk Assessments 1" at bounding box center [290, 305] width 118 height 16
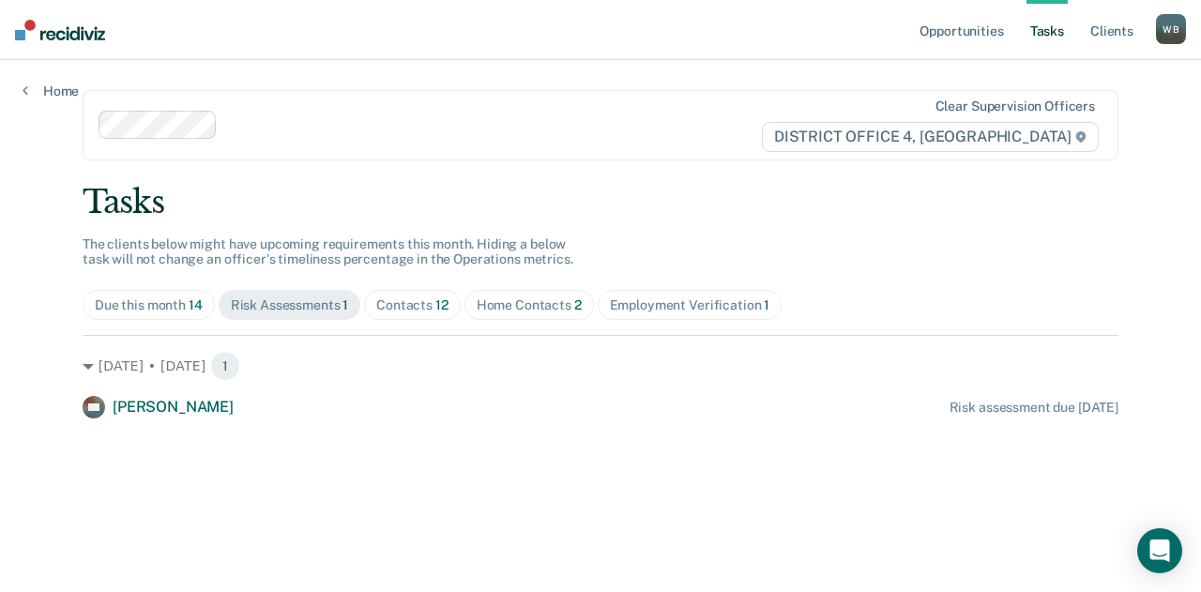
click at [388, 312] on span "Contacts 12" at bounding box center [412, 305] width 97 height 30
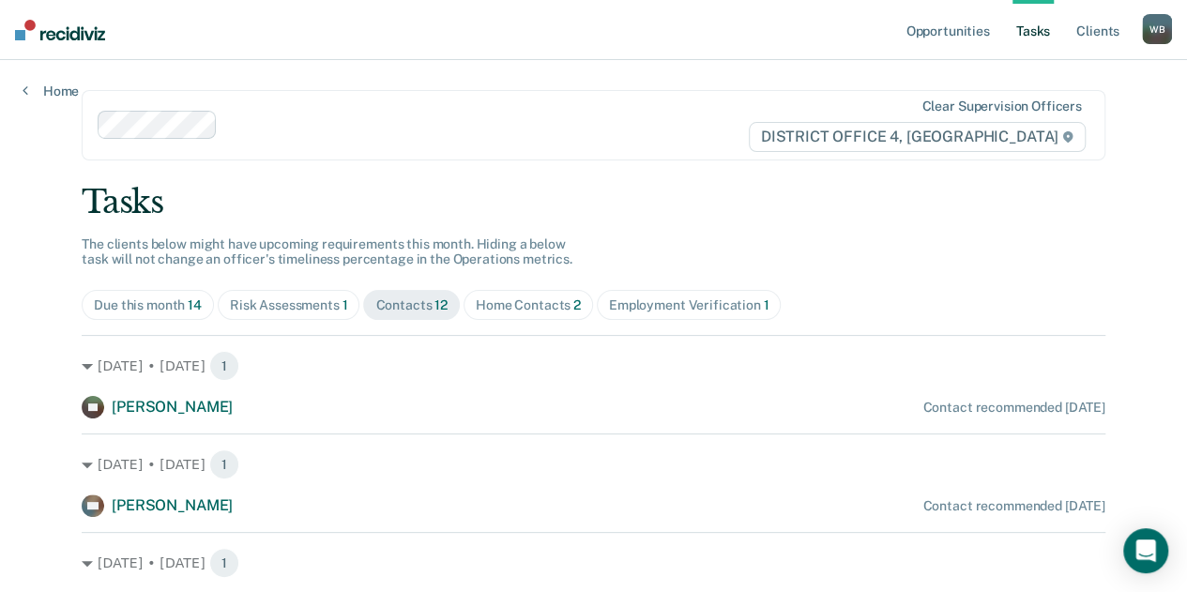
click at [99, 301] on div "Due this month 14" at bounding box center [148, 305] width 108 height 16
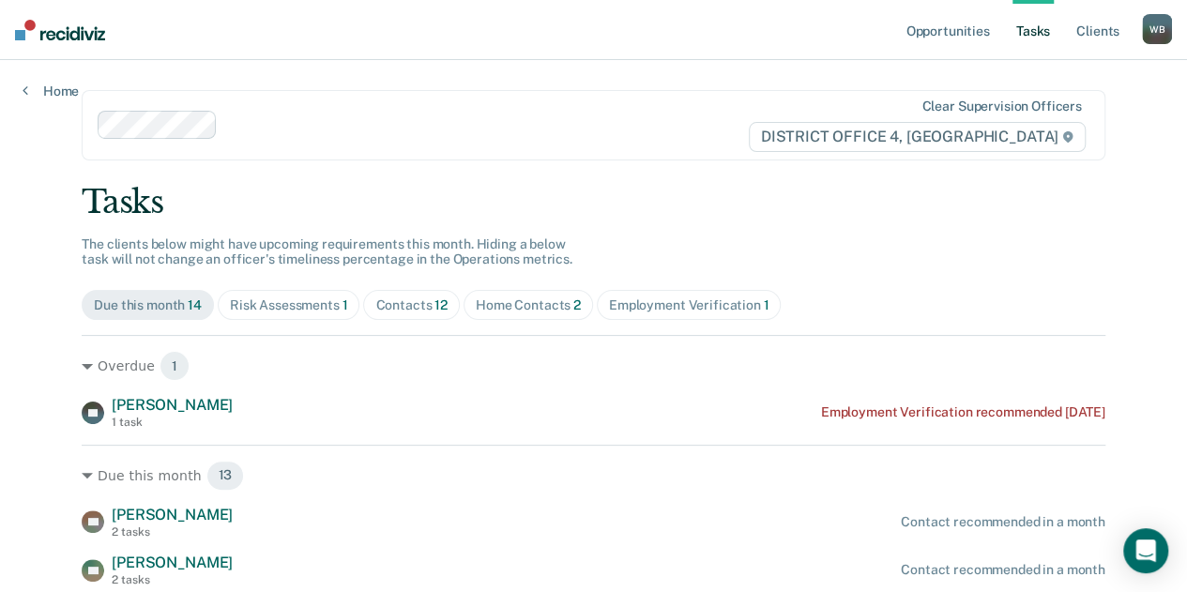
click at [407, 299] on div "Contacts 12" at bounding box center [411, 305] width 72 height 16
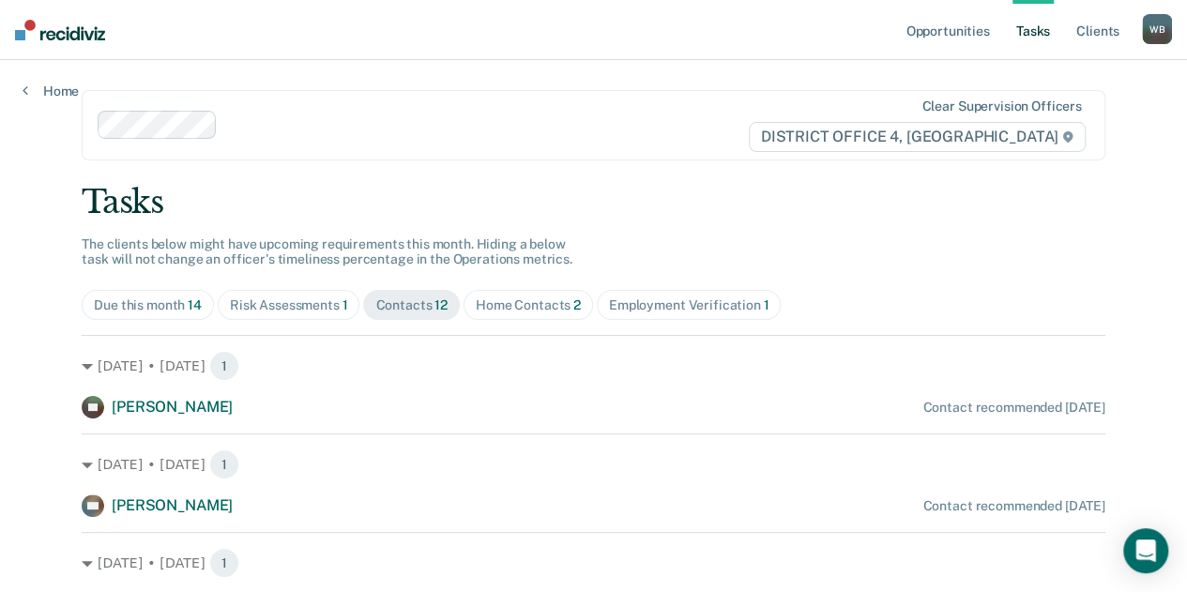
click at [514, 316] on span "Home Contacts 2" at bounding box center [527, 305] width 129 height 30
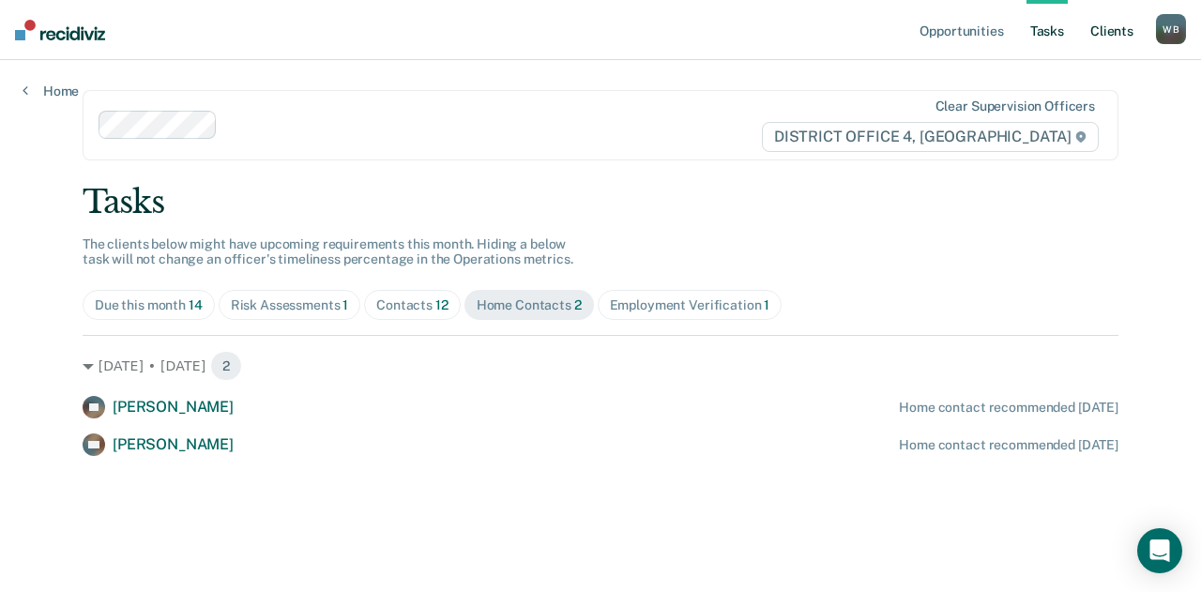
click at [1106, 35] on link "Client s" at bounding box center [1111, 30] width 51 height 60
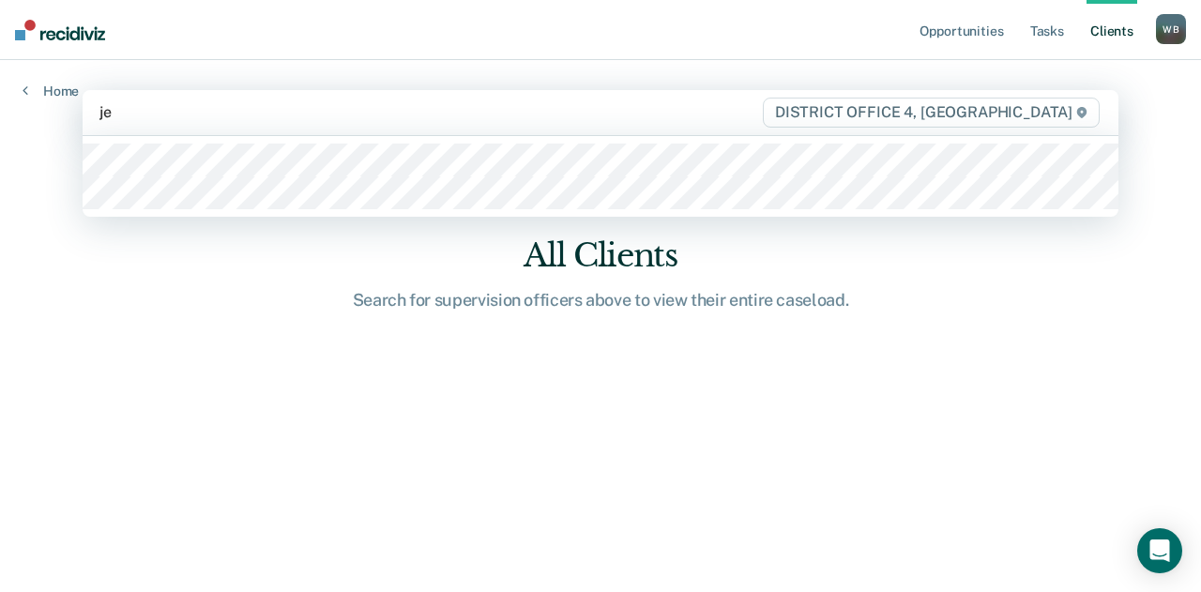
type input "jer"
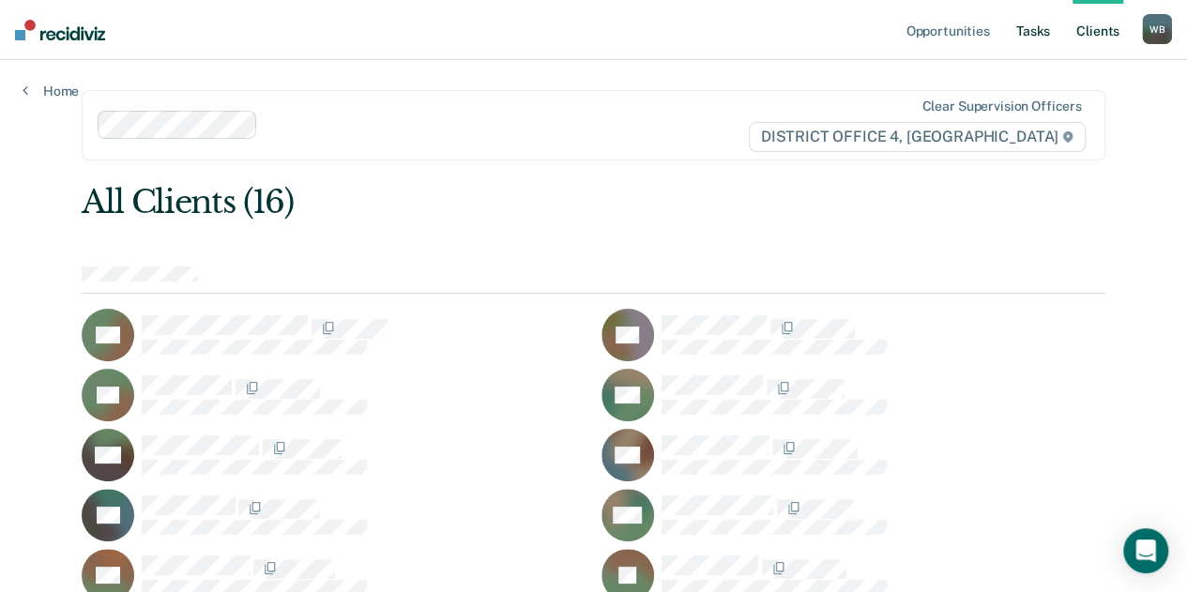
click at [1049, 36] on link "Tasks" at bounding box center [1032, 30] width 41 height 60
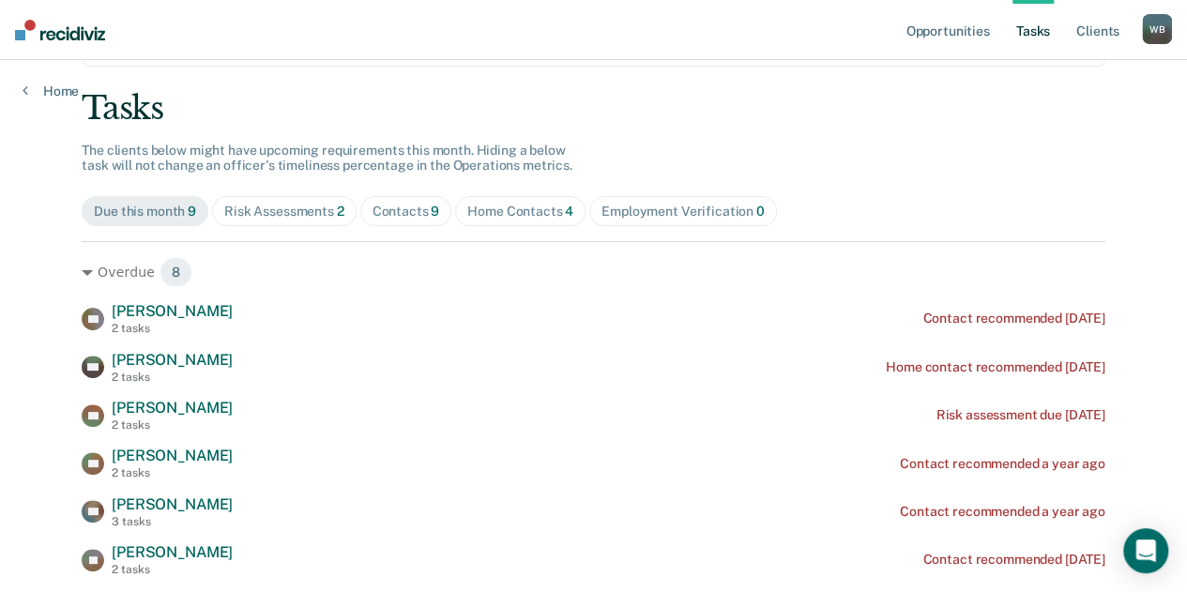
scroll to position [100, 0]
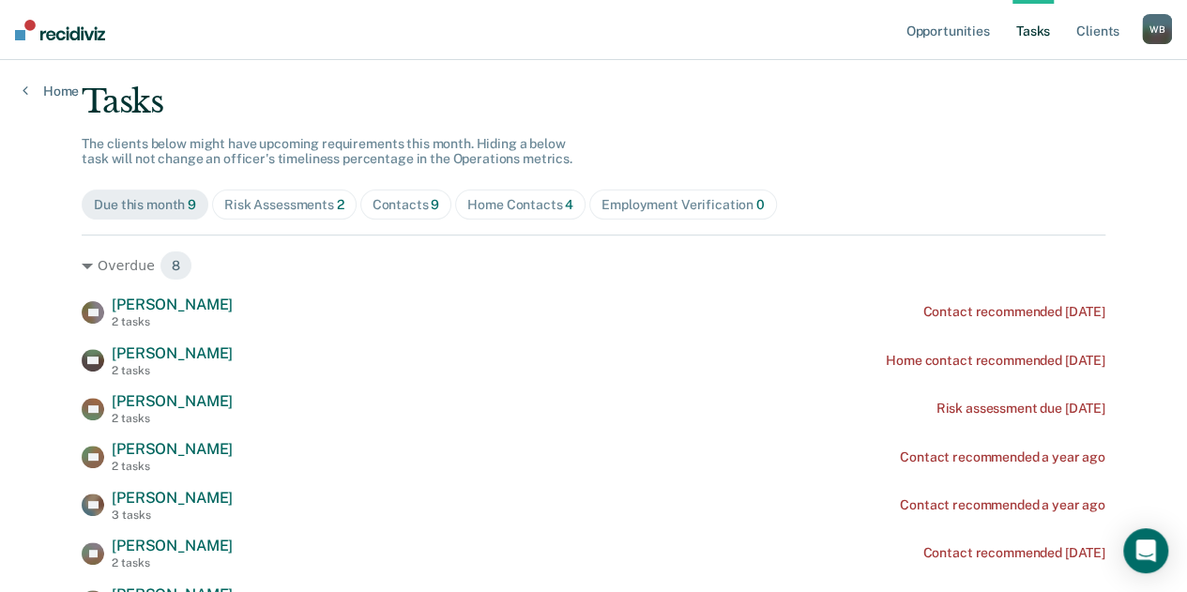
click at [516, 201] on div "Home Contacts 4" at bounding box center [520, 205] width 106 height 16
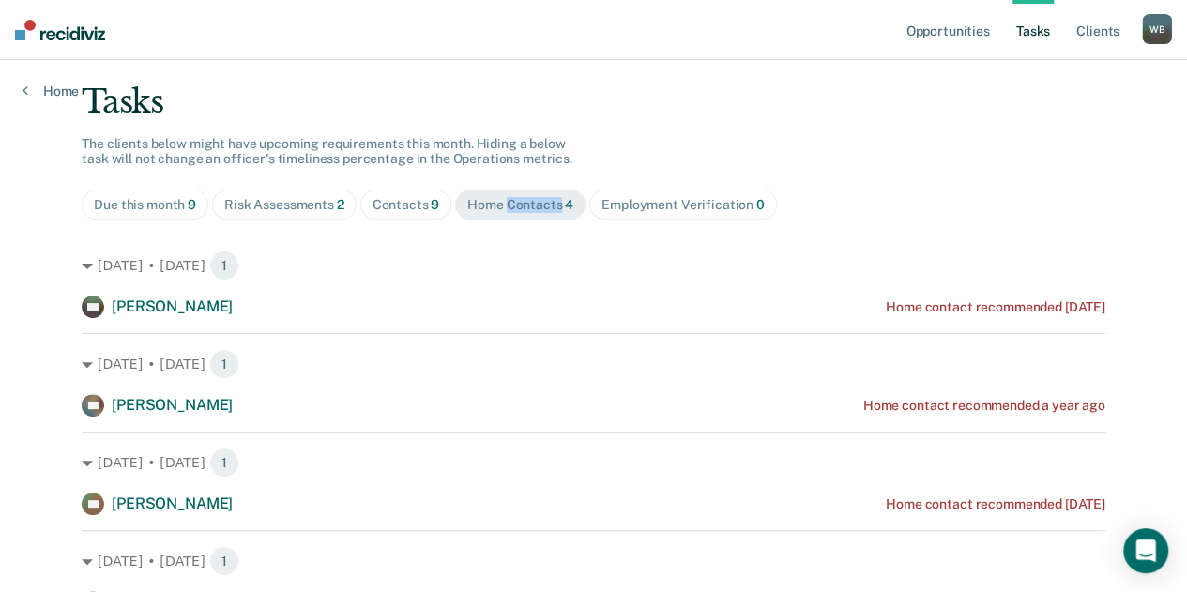
click at [516, 201] on div "Home Contacts 4" at bounding box center [520, 205] width 106 height 16
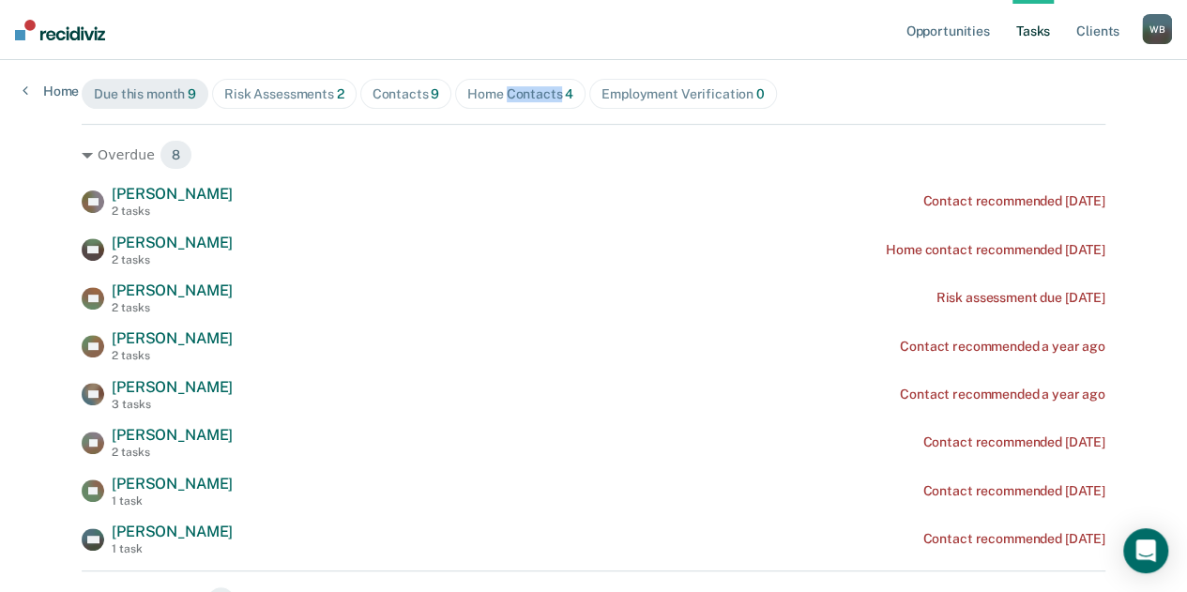
scroll to position [213, 0]
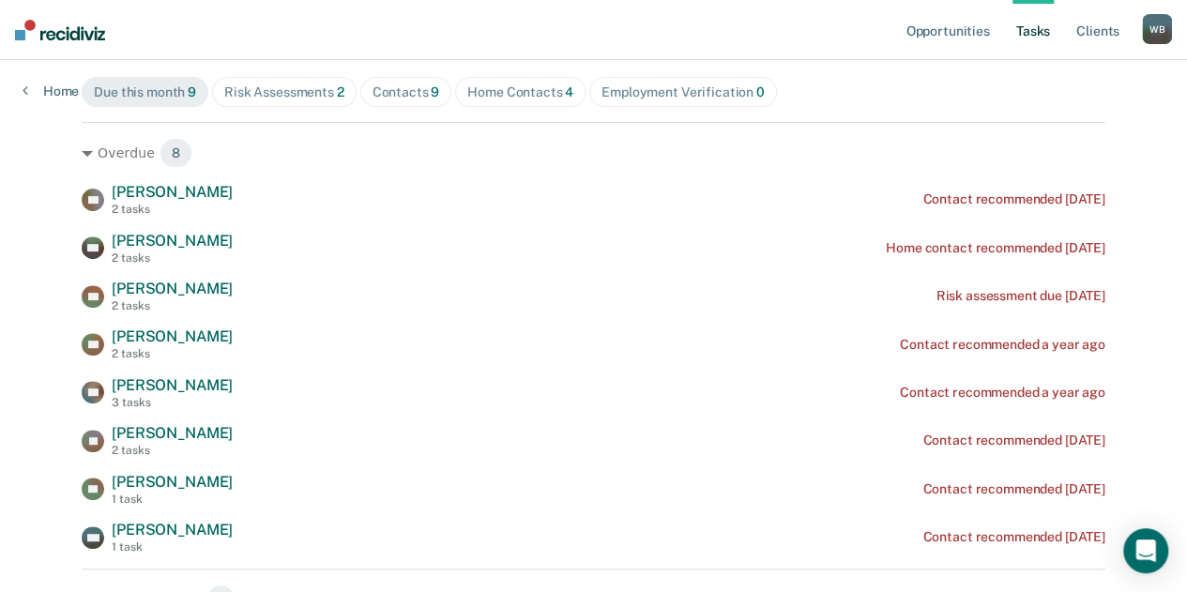
click at [490, 93] on div "Home Contacts 4" at bounding box center [520, 92] width 106 height 16
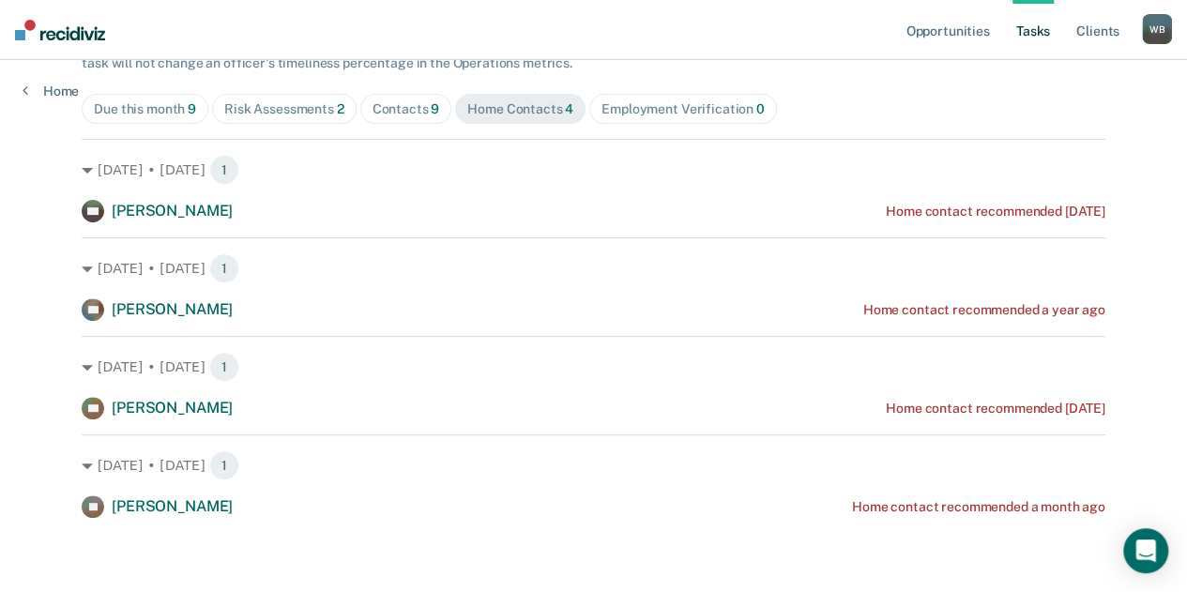
click at [386, 117] on span "Contacts 9" at bounding box center [406, 109] width 92 height 30
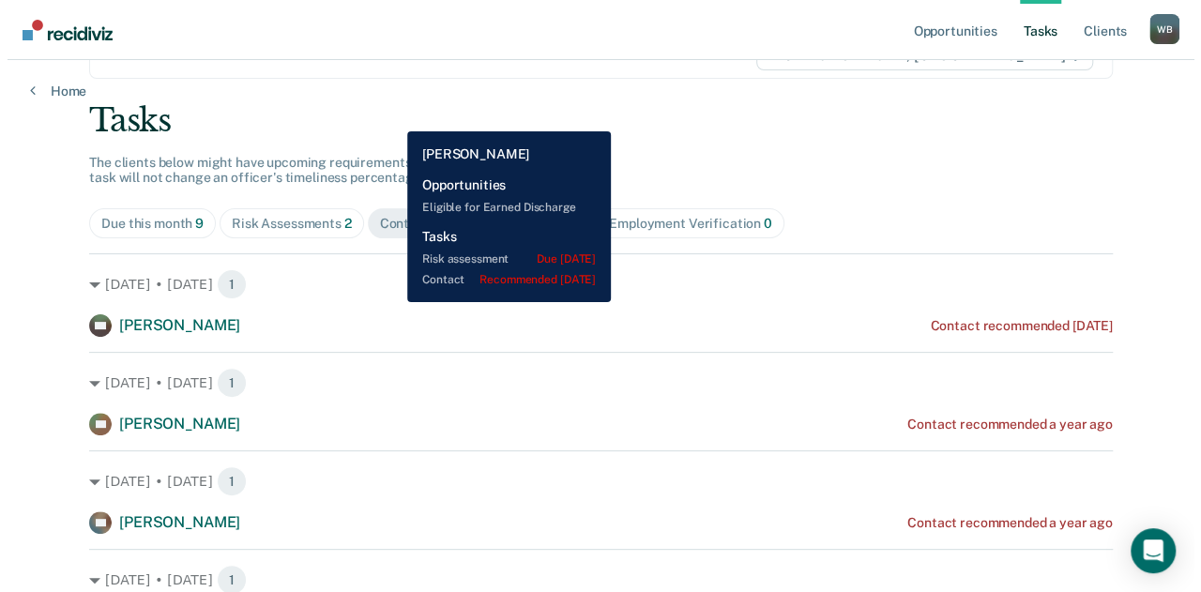
scroll to position [0, 0]
